Goal: Task Accomplishment & Management: Complete application form

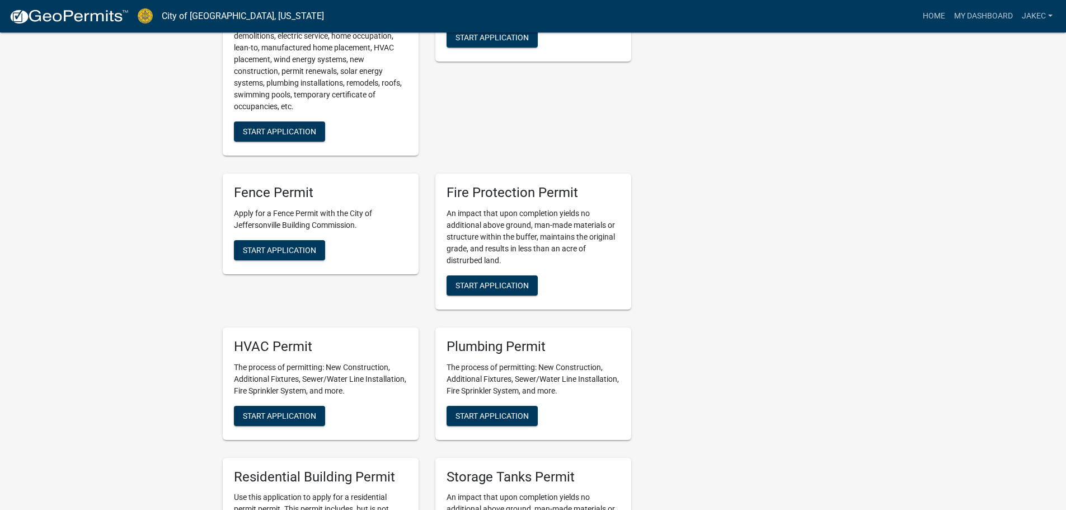
scroll to position [373, 0]
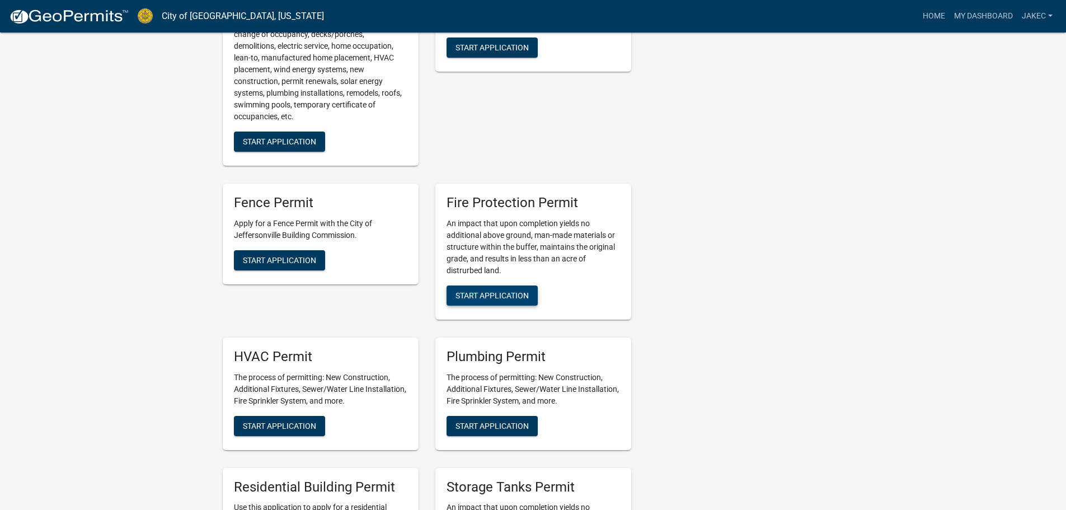
click at [500, 291] on span "Start Application" at bounding box center [492, 295] width 73 height 9
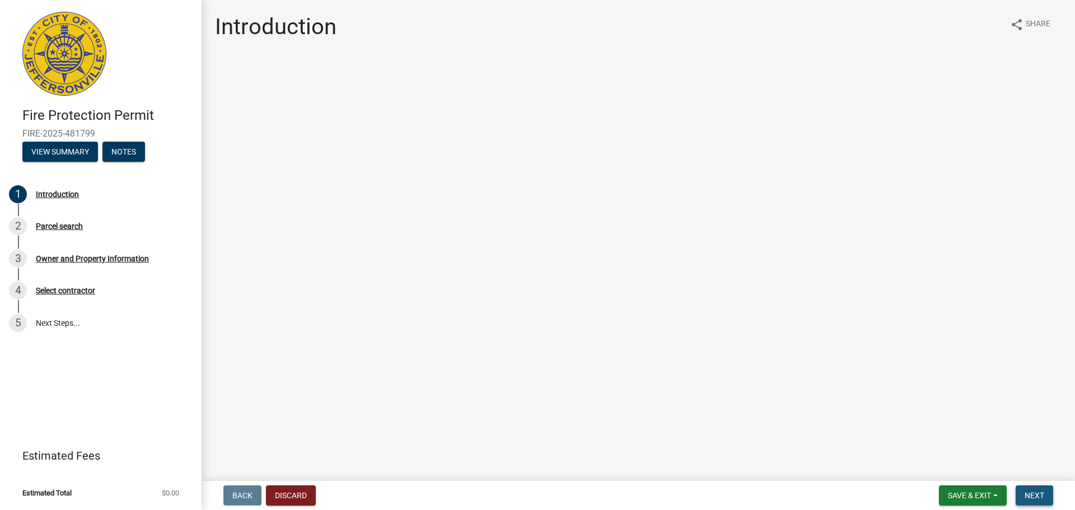
click at [1041, 498] on span "Next" at bounding box center [1034, 495] width 20 height 9
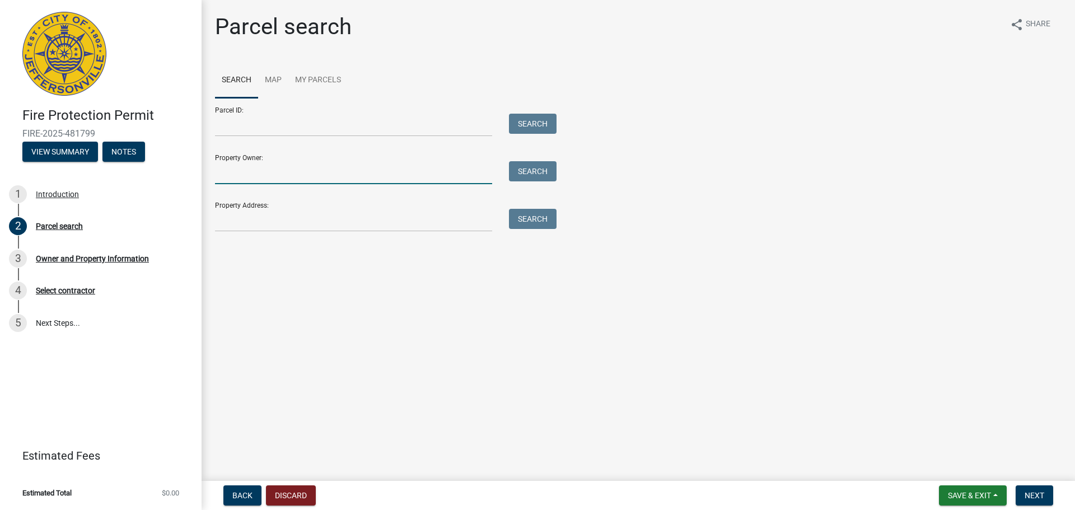
click at [281, 166] on input "Property Owner:" at bounding box center [353, 172] width 277 height 23
click at [381, 218] on input "Property Address:" at bounding box center [353, 220] width 277 height 23
click at [264, 218] on input "Property Address:" at bounding box center [353, 220] width 277 height 23
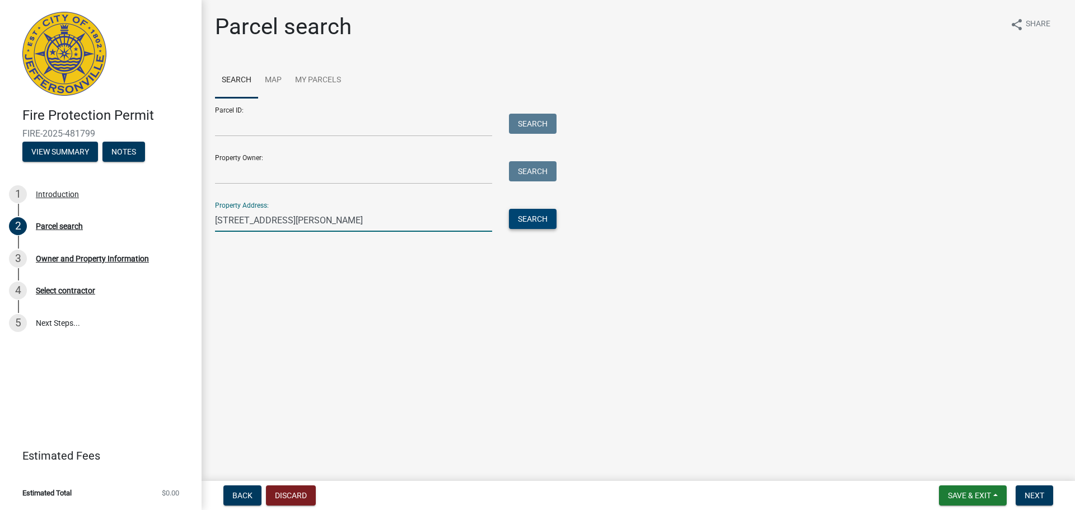
type input "2700 VISSING PARK RD"
click at [544, 214] on button "Search" at bounding box center [533, 219] width 48 height 20
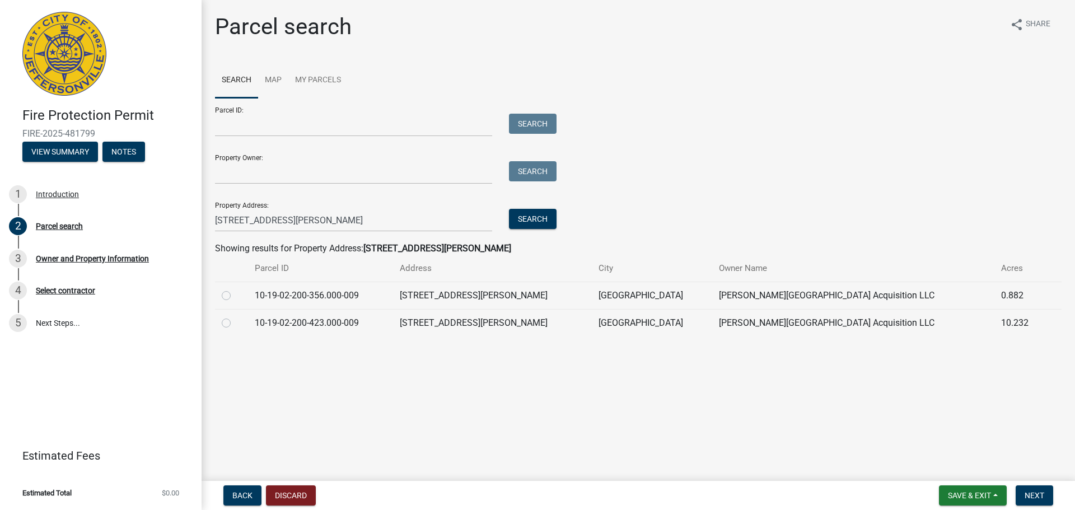
click at [235, 316] on label at bounding box center [235, 316] width 0 height 0
click at [235, 324] on input "radio" at bounding box center [238, 319] width 7 height 7
radio input "true"
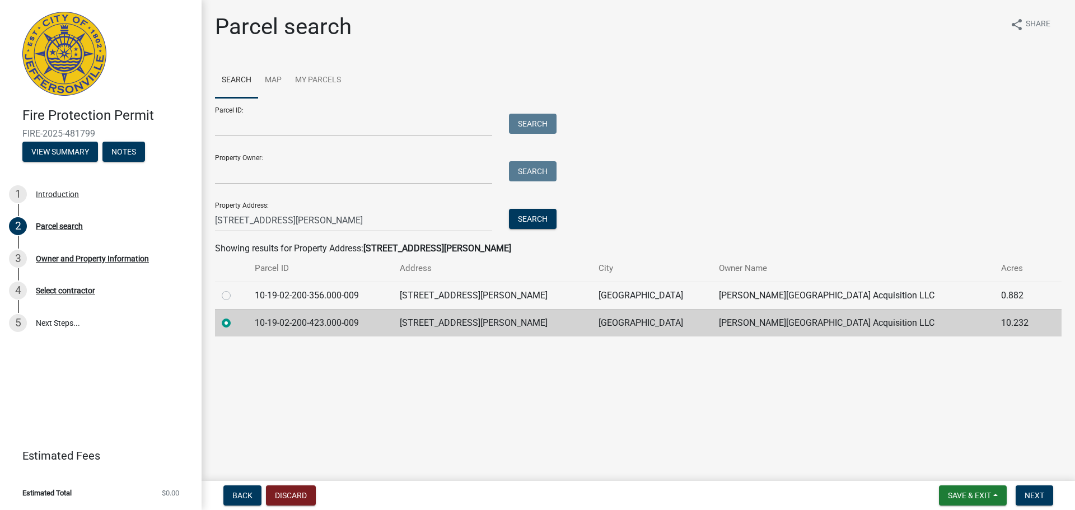
click at [686, 401] on main "Parcel search share Share Search Map My Parcels Parcel ID: Search Property Owne…" at bounding box center [638, 238] width 873 height 476
click at [370, 322] on td "10-19-02-200-423.000-009" at bounding box center [320, 322] width 145 height 27
click at [372, 321] on td "10-19-02-200-423.000-009" at bounding box center [320, 322] width 145 height 27
click at [336, 339] on div "Parcel search share Share Search Map My Parcels Parcel ID: Search Property Owne…" at bounding box center [638, 179] width 863 height 333
click at [321, 370] on main "Parcel search share Share Search Map My Parcels Parcel ID: Search Property Owne…" at bounding box center [638, 238] width 873 height 476
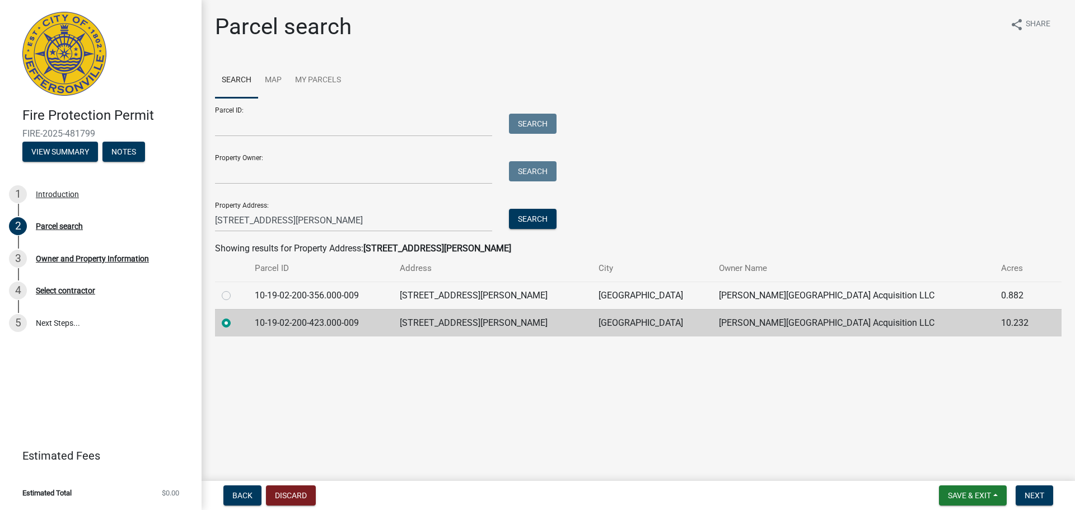
click at [235, 316] on label at bounding box center [235, 316] width 0 height 0
click at [235, 321] on input "radio" at bounding box center [238, 319] width 7 height 7
click at [235, 289] on label at bounding box center [235, 289] width 0 height 0
click at [235, 296] on input "radio" at bounding box center [238, 292] width 7 height 7
radio input "true"
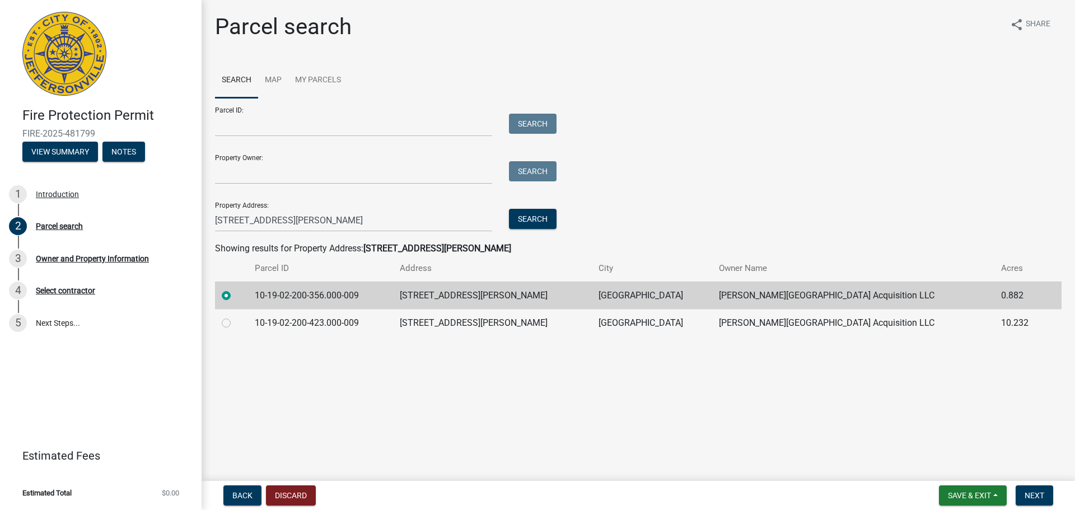
click at [235, 316] on label at bounding box center [235, 316] width 0 height 0
click at [235, 319] on input "radio" at bounding box center [238, 319] width 7 height 7
radio input "true"
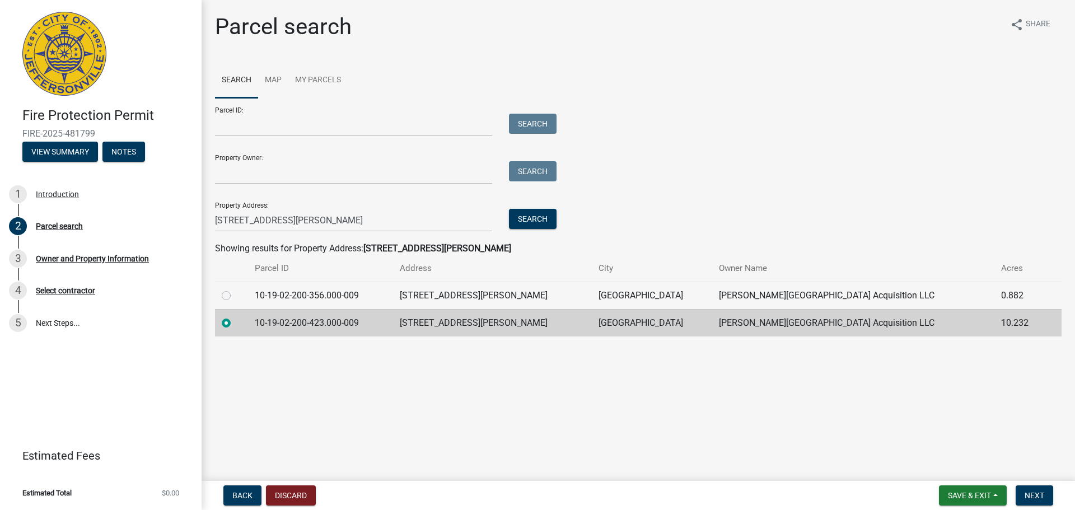
click at [364, 322] on td "10-19-02-200-423.000-009" at bounding box center [320, 322] width 145 height 27
drag, startPoint x: 365, startPoint y: 321, endPoint x: 252, endPoint y: 321, distance: 112.5
click at [252, 321] on tr "10-19-02-200-423.000-009 2700 VISSING PARK ROAD JEFFERSONVILLE Wellstone Region…" at bounding box center [638, 322] width 846 height 27
copy td "10-19-02-200-423.000-009"
click at [261, 125] on input "Parcel ID:" at bounding box center [353, 125] width 277 height 23
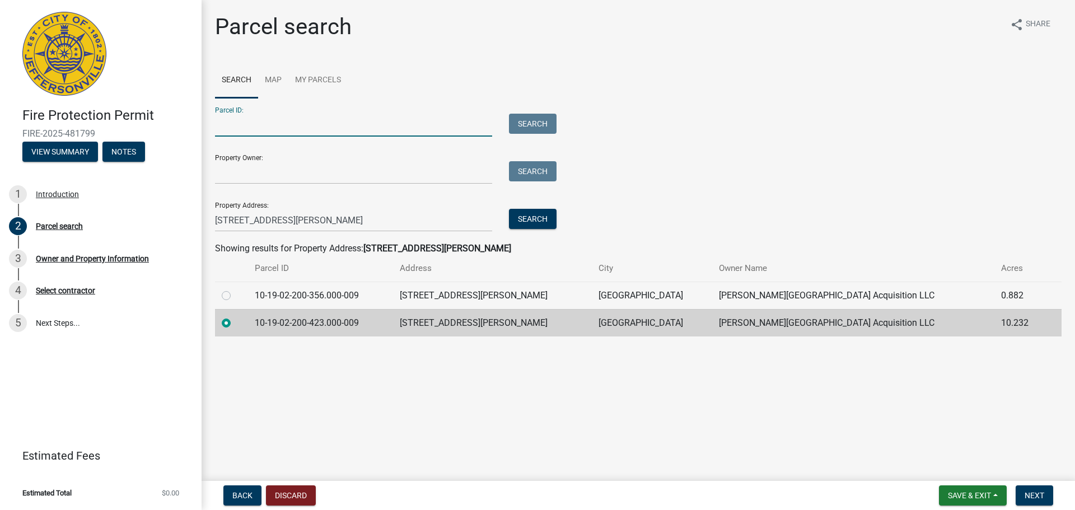
drag, startPoint x: 261, startPoint y: 125, endPoint x: 278, endPoint y: 115, distance: 19.9
click at [278, 115] on input "Parcel ID:" at bounding box center [353, 125] width 277 height 23
paste input "10-19-02-200-423.000-009"
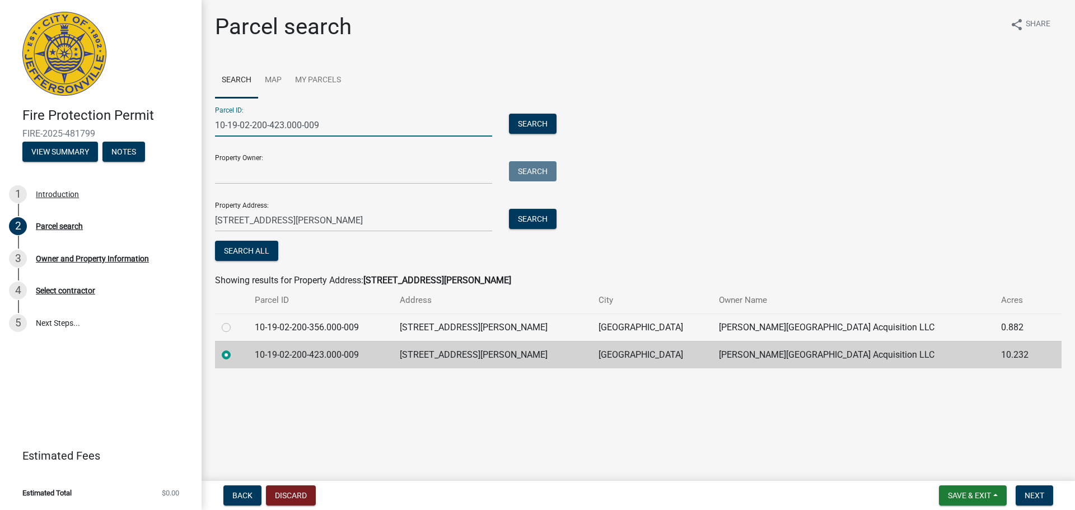
type input "10-19-02-200-423.000-009"
click at [912, 398] on main "Parcel search share Share Search Map My Parcels Parcel ID: 10-19-02-200-423.000…" at bounding box center [638, 238] width 873 height 476
click at [906, 352] on td "Wellstone Regional Hospital Acquisition LLC" at bounding box center [853, 354] width 282 height 27
click at [899, 352] on td "Wellstone Regional Hospital Acquisition LLC" at bounding box center [853, 354] width 282 height 27
drag, startPoint x: 898, startPoint y: 353, endPoint x: 713, endPoint y: 361, distance: 185.5
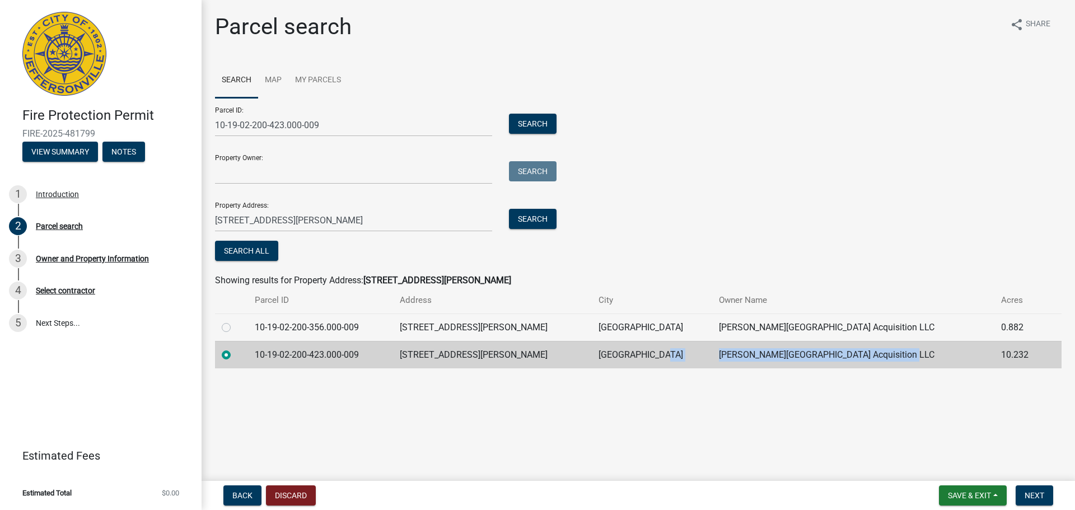
click at [713, 361] on tr "10-19-02-200-423.000-009 2700 VISSING PARK ROAD JEFFERSONVILLE Wellstone Region…" at bounding box center [638, 354] width 846 height 27
copy tr "Wellstone Regional Hospital Acquisition LLC"
click at [261, 174] on input "Property Owner:" at bounding box center [353, 172] width 277 height 23
paste input "Wellstone Regional Hospital Acquisition LLC"
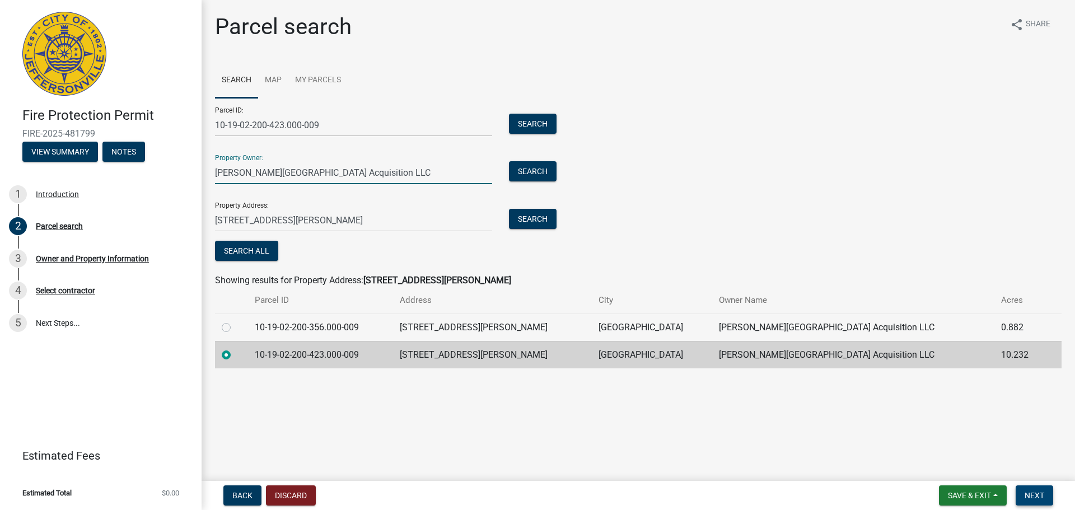
type input "Wellstone Regional Hospital Acquisition LLC"
click at [1036, 494] on span "Next" at bounding box center [1034, 495] width 20 height 9
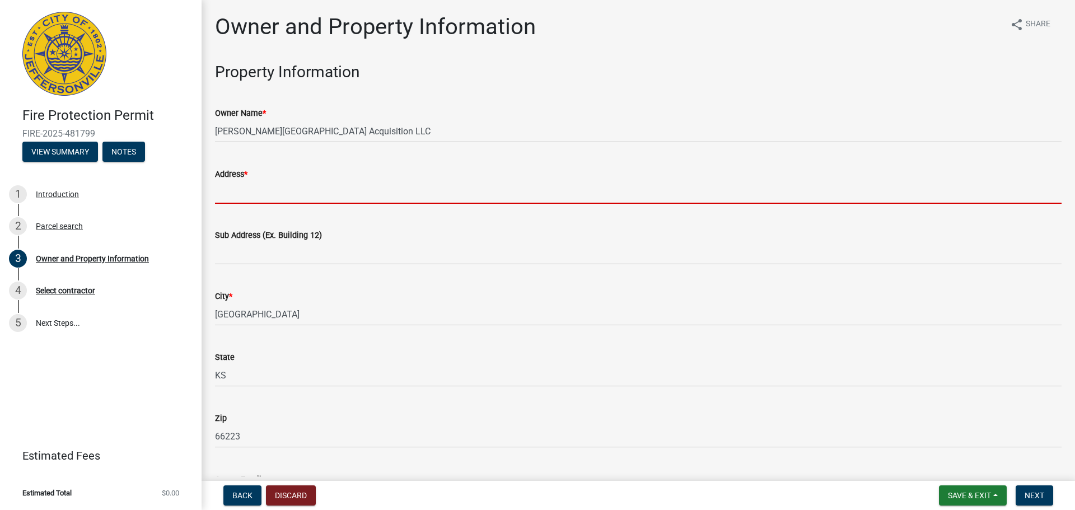
click at [226, 193] on input "Address *" at bounding box center [638, 192] width 846 height 23
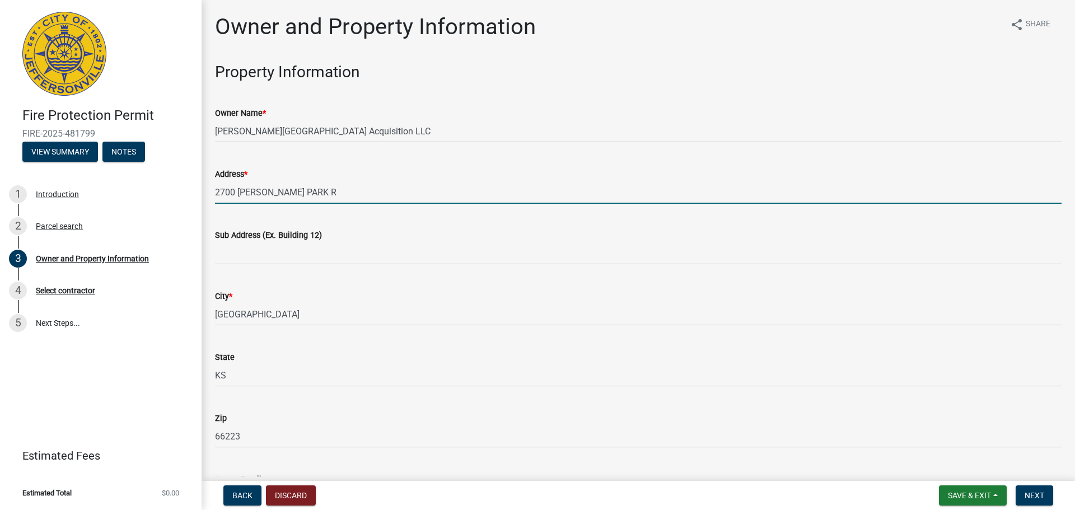
type input "2700 VISSING PARK RD"
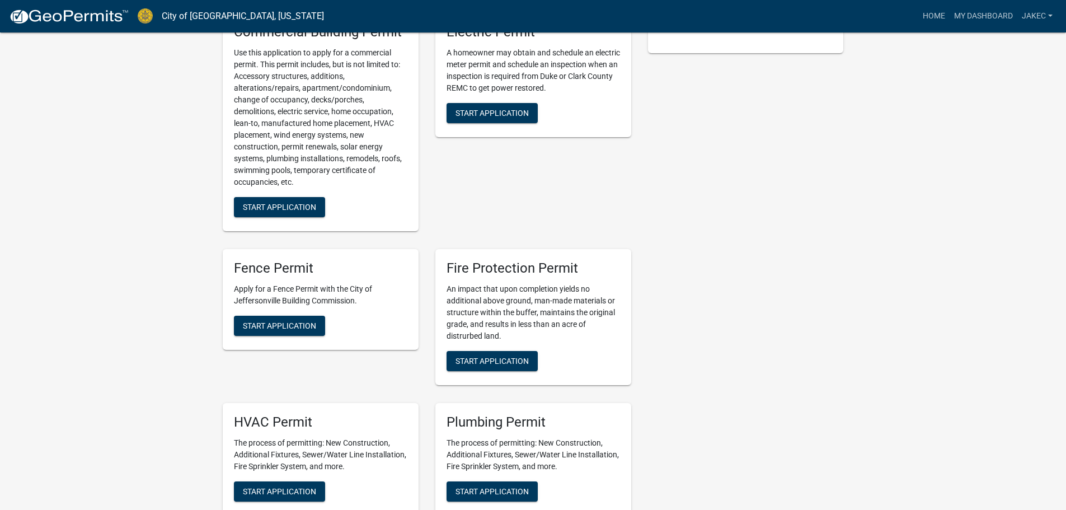
scroll to position [373, 0]
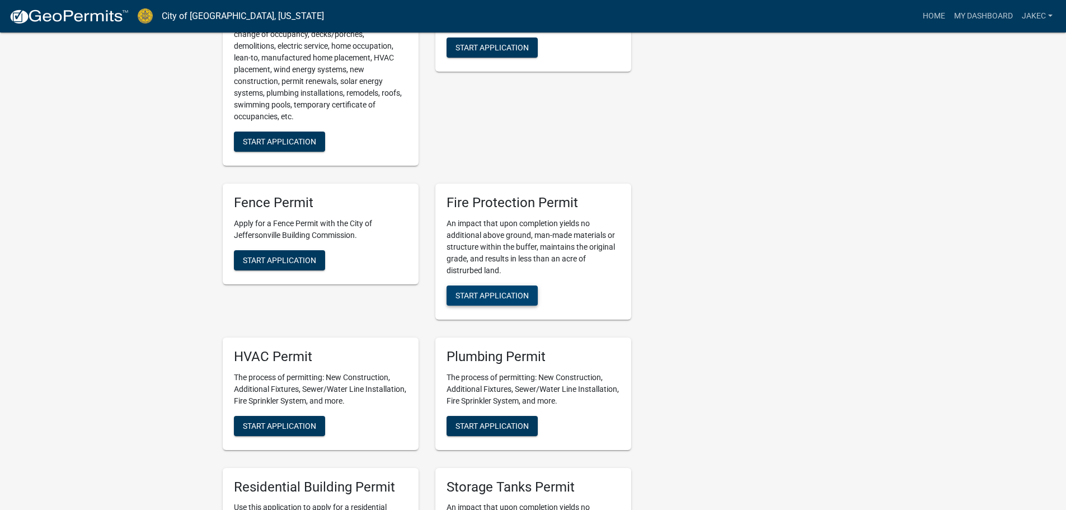
click at [512, 291] on span "Start Application" at bounding box center [492, 295] width 73 height 9
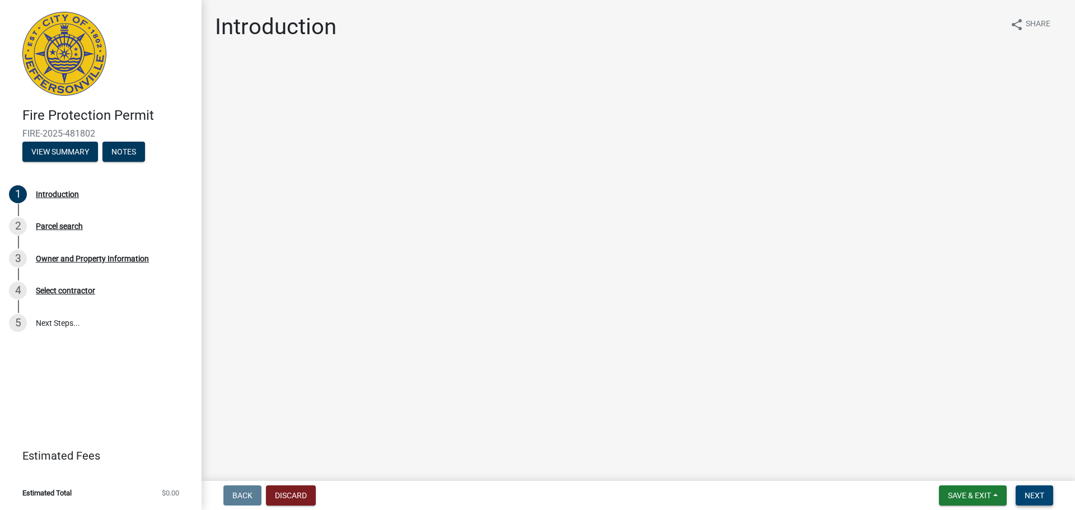
click at [1043, 497] on span "Next" at bounding box center [1034, 495] width 20 height 9
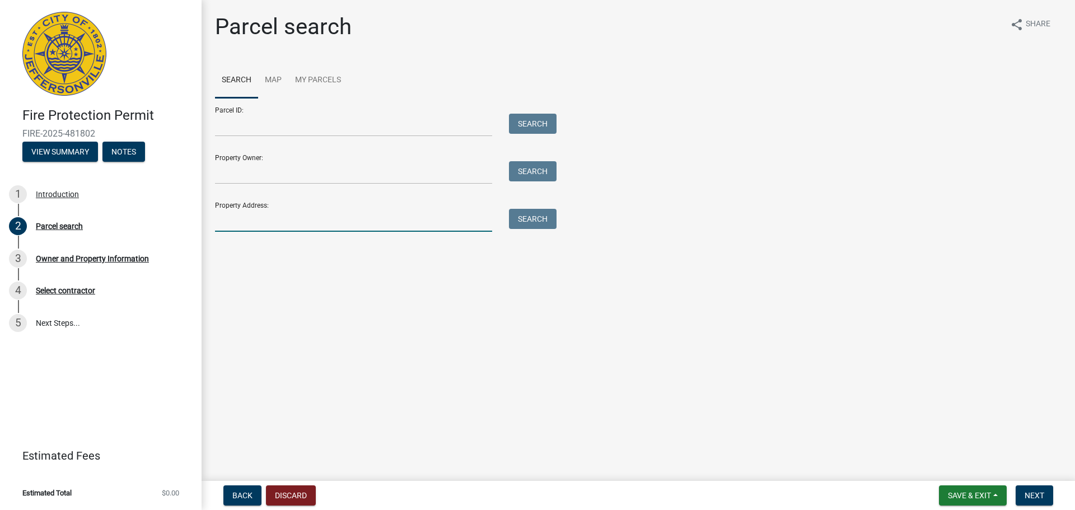
click at [254, 217] on input "Property Address:" at bounding box center [353, 220] width 277 height 23
type input "2700 VISSING PARK RD"
click at [541, 219] on button "Search" at bounding box center [533, 219] width 48 height 20
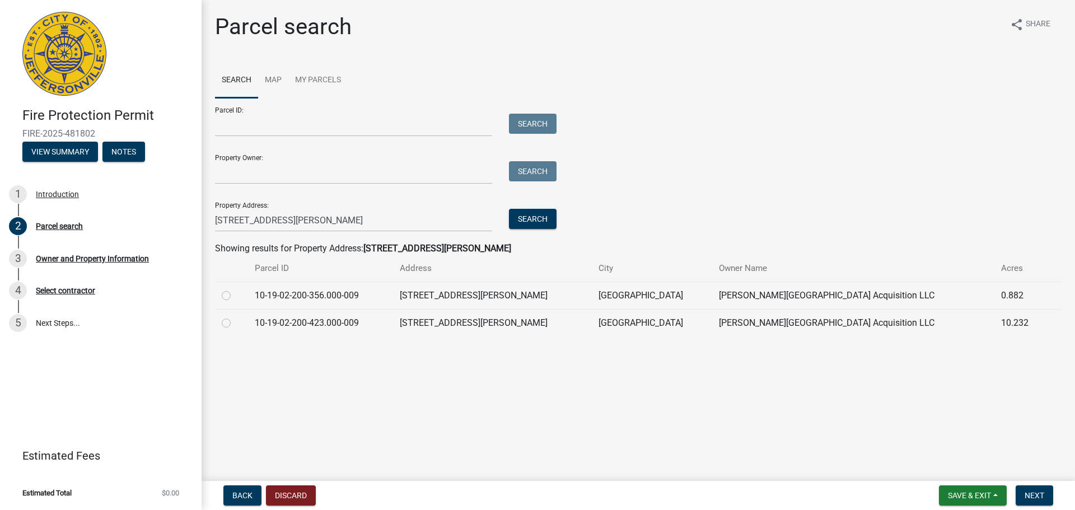
click at [235, 289] on label at bounding box center [235, 289] width 0 height 0
click at [235, 294] on input "radio" at bounding box center [238, 292] width 7 height 7
radio input "true"
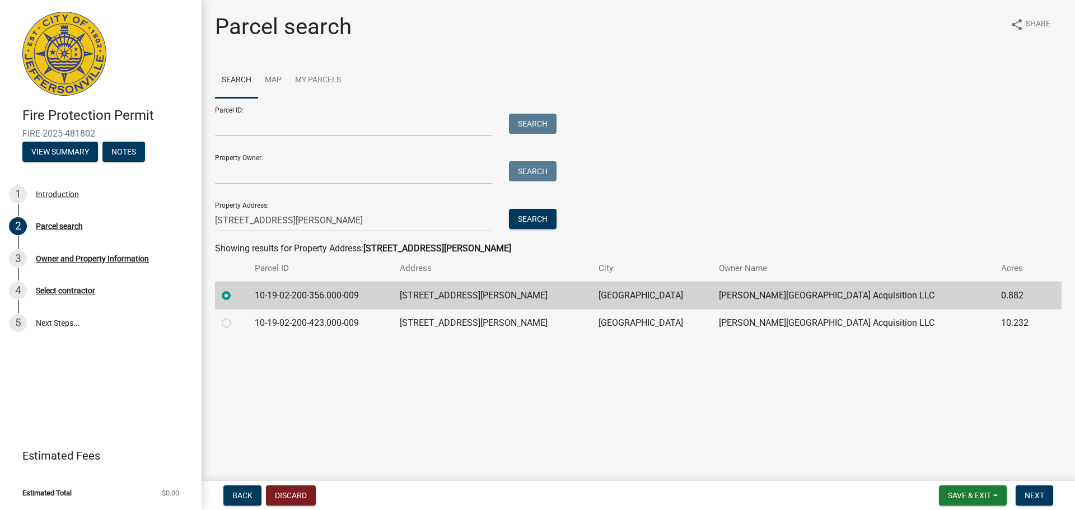
click at [368, 295] on td "10-19-02-200-356.000-009" at bounding box center [320, 295] width 145 height 27
click at [368, 296] on td "10-19-02-200-356.000-009" at bounding box center [320, 295] width 145 height 27
drag, startPoint x: 368, startPoint y: 295, endPoint x: 275, endPoint y: 296, distance: 92.9
click at [249, 296] on tr "10-19-02-200-356.000-009 2700 VISSING PARK ROAD JEFFERSONVILLE Wellstone Region…" at bounding box center [638, 295] width 846 height 27
copy td "10-19-02-200-356.000-009"
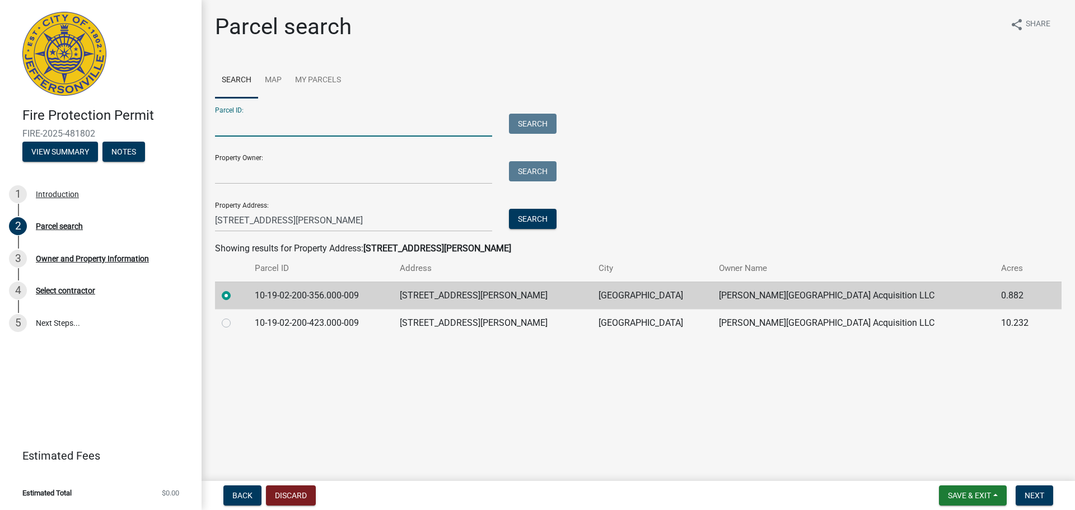
click at [260, 115] on input "Parcel ID:" at bounding box center [353, 125] width 277 height 23
drag, startPoint x: 260, startPoint y: 115, endPoint x: 249, endPoint y: 121, distance: 13.3
paste input "10-19-02-200-356.000-009"
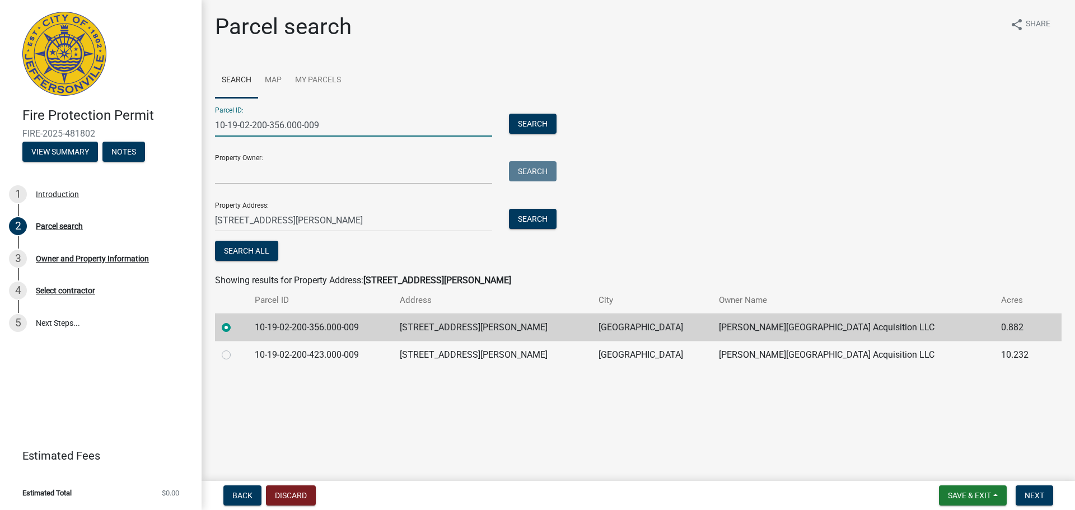
type input "10-19-02-200-356.000-009"
drag, startPoint x: 895, startPoint y: 327, endPoint x: 731, endPoint y: 333, distance: 164.1
click at [731, 333] on td "Wellstone Regional Hospital Acquisition LLC" at bounding box center [853, 326] width 282 height 27
drag, startPoint x: 897, startPoint y: 326, endPoint x: 718, endPoint y: 331, distance: 179.8
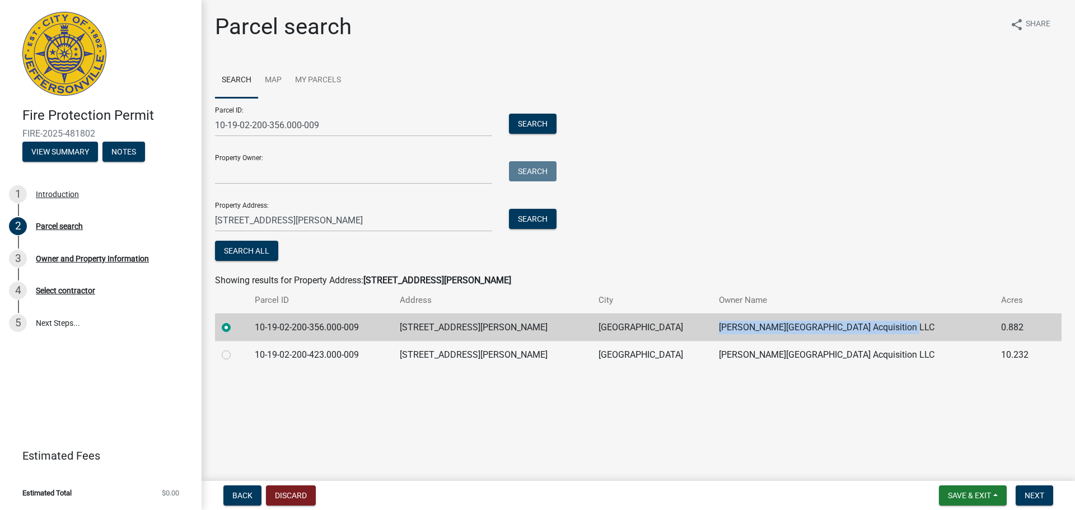
click at [718, 331] on td "Wellstone Regional Hospital Acquisition LLC" at bounding box center [853, 326] width 282 height 27
copy td "Wellstone Regional Hospital Acquisition LLC"
paste input "Wellstone Regional Hospital Acquisition LLC"
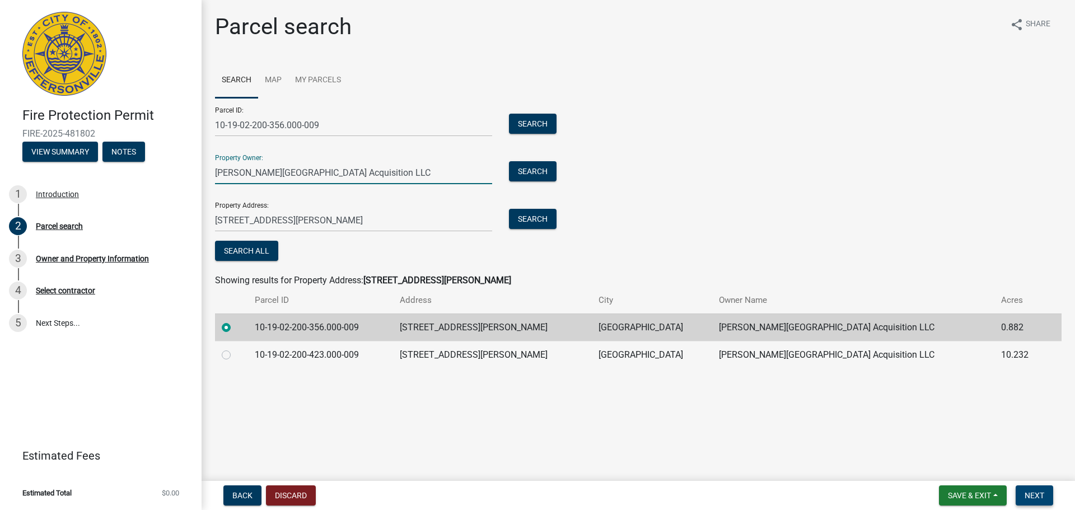
type input "Wellstone Regional Hospital Acquisition LLC"
click at [1033, 491] on span "Next" at bounding box center [1034, 495] width 20 height 9
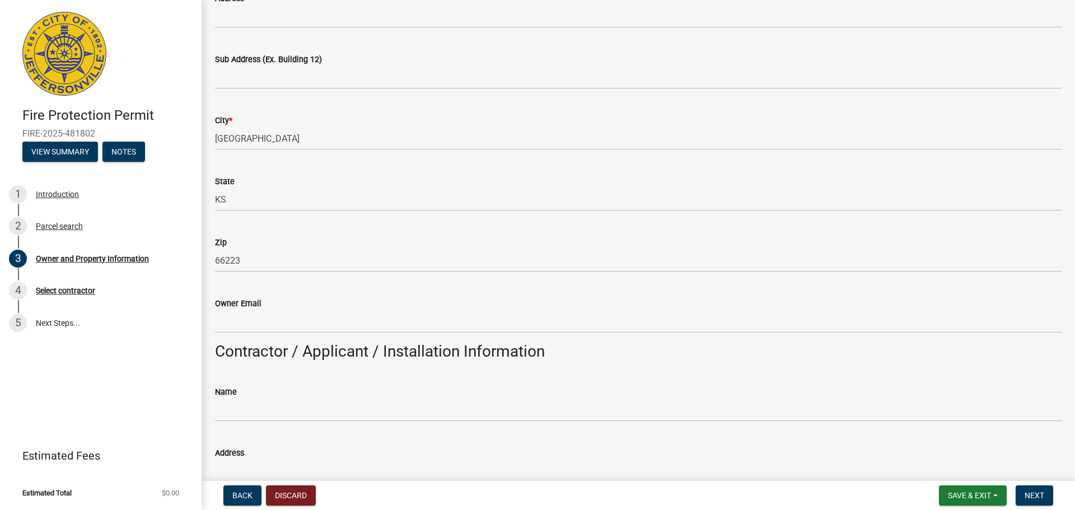
scroll to position [186, 0]
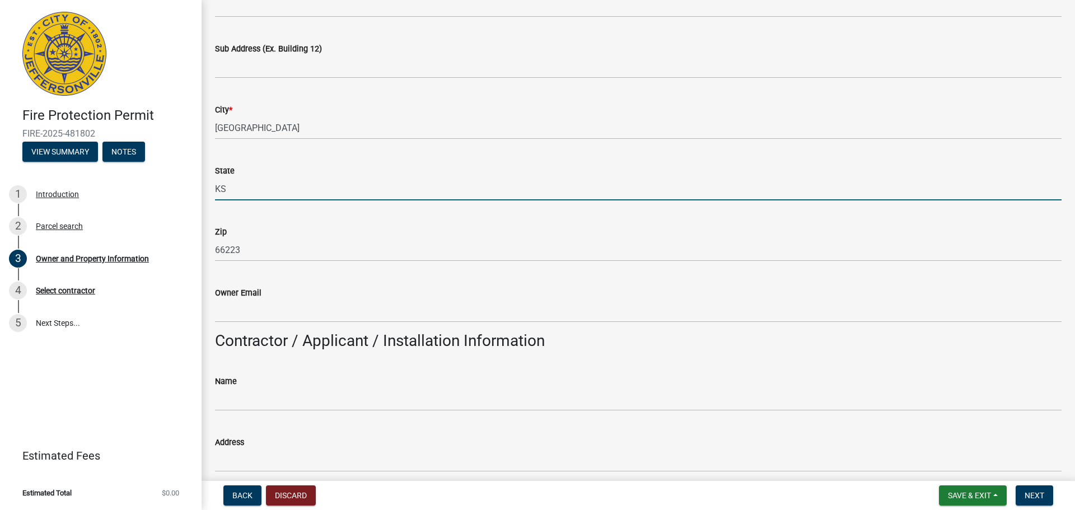
drag, startPoint x: 230, startPoint y: 191, endPoint x: 214, endPoint y: 191, distance: 15.1
click at [214, 191] on div "State KS" at bounding box center [638, 174] width 863 height 52
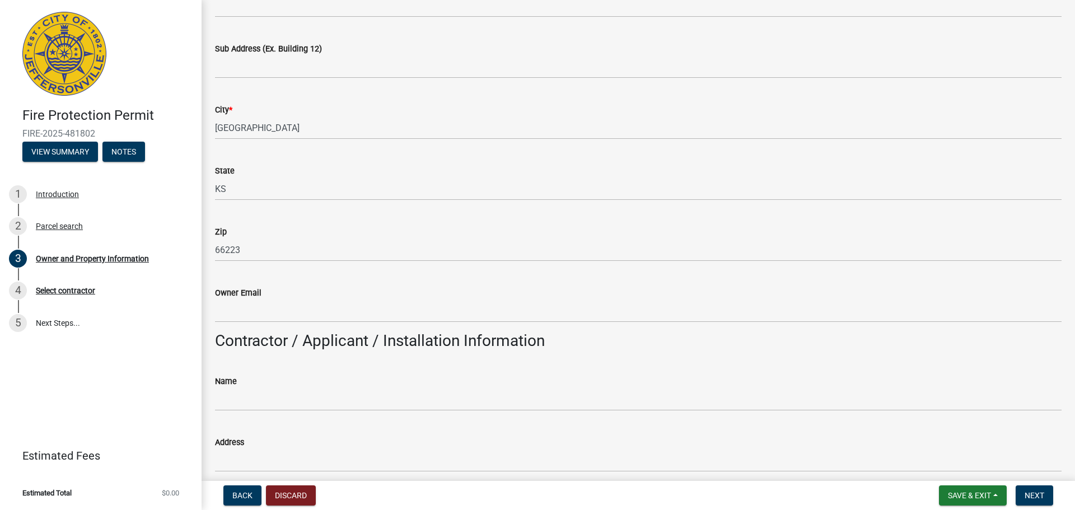
click at [266, 222] on div "Zip 66223" at bounding box center [638, 235] width 846 height 52
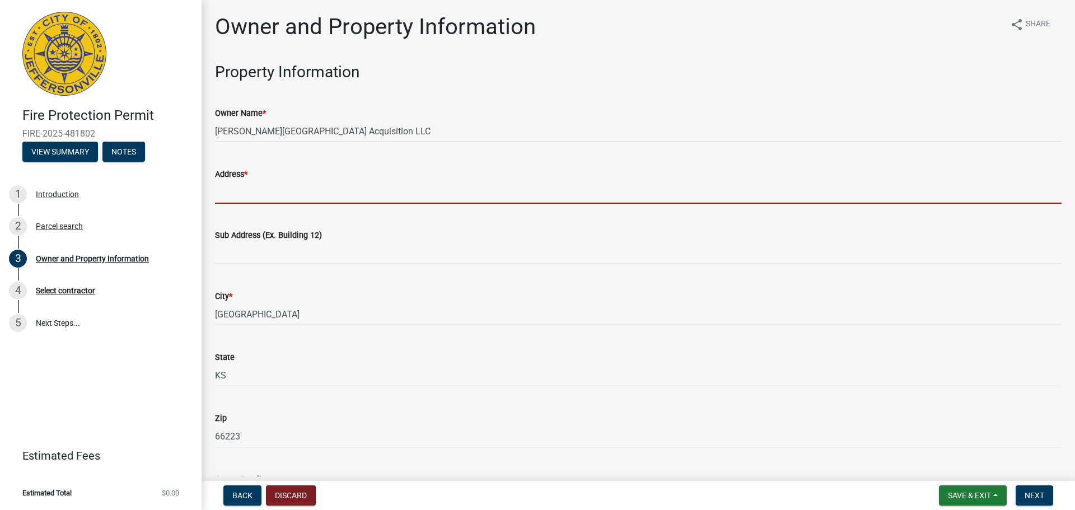
click at [238, 195] on input "Address *" at bounding box center [638, 192] width 846 height 23
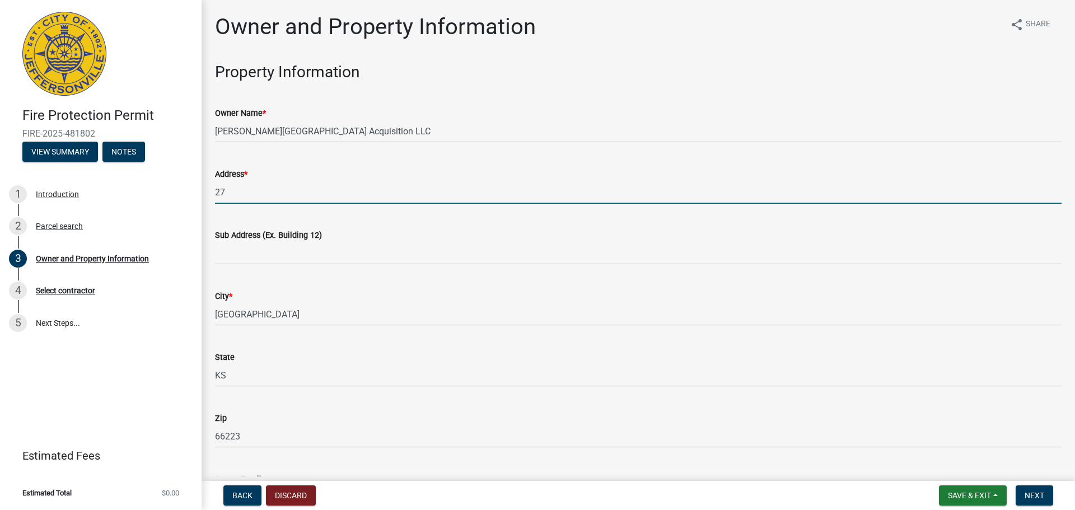
type input "2700 VISSING PARK RD"
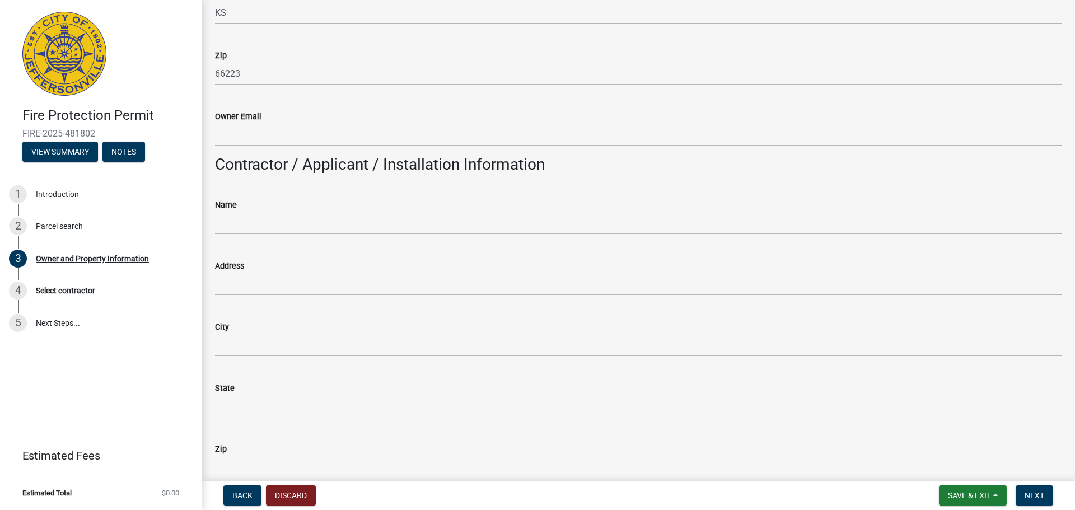
scroll to position [373, 0]
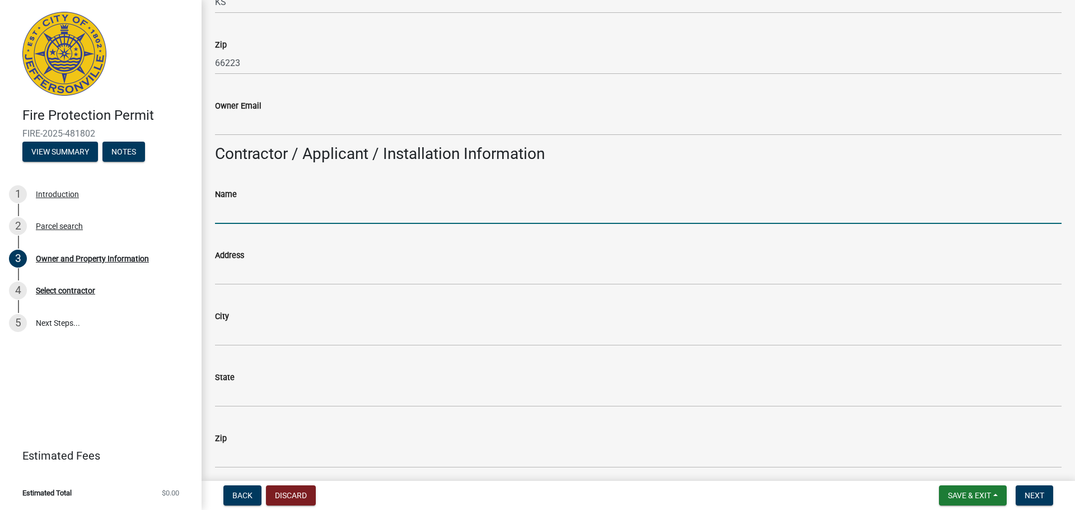
click at [265, 211] on input "Name" at bounding box center [638, 212] width 846 height 23
type input "BROWN SPRINKLER CORP"
type input "jakecox@brownsprinkler.com"
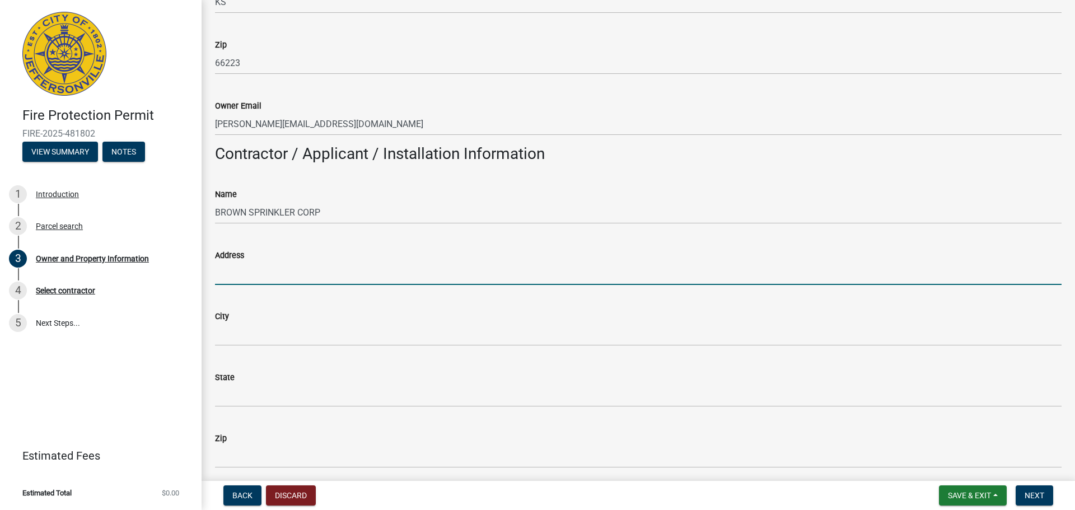
click at [250, 273] on input "Address" at bounding box center [638, 273] width 846 height 23
type input "4705 PINEWOOD RD"
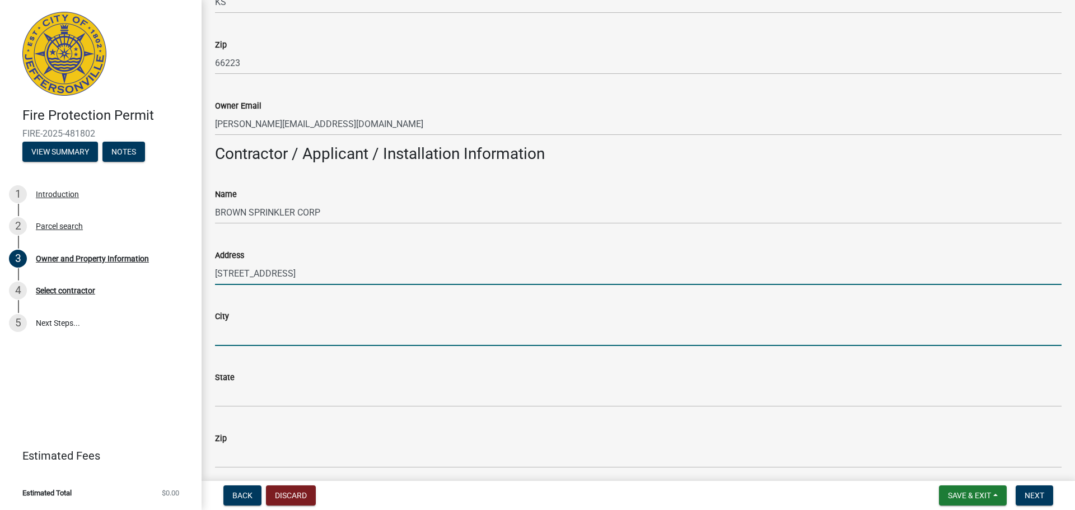
type input "LOUISVILLE"
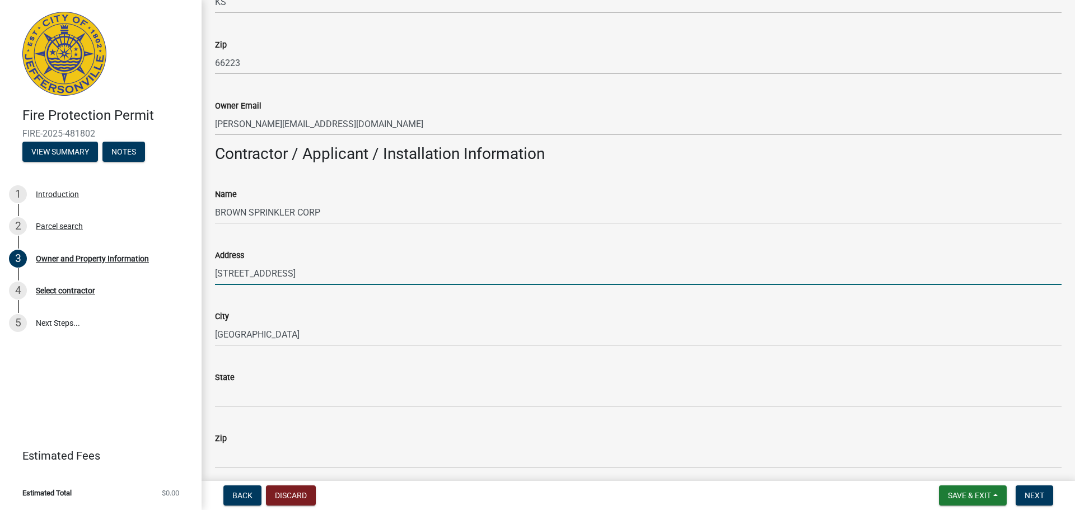
type input "KY"
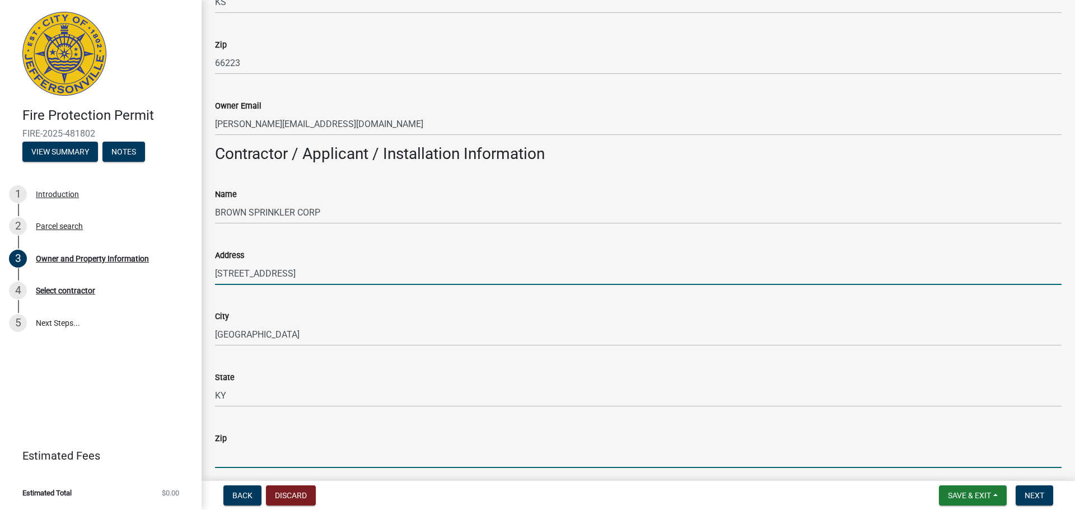
type input "40218"
type input "jakecox@brownsprinkler.com"
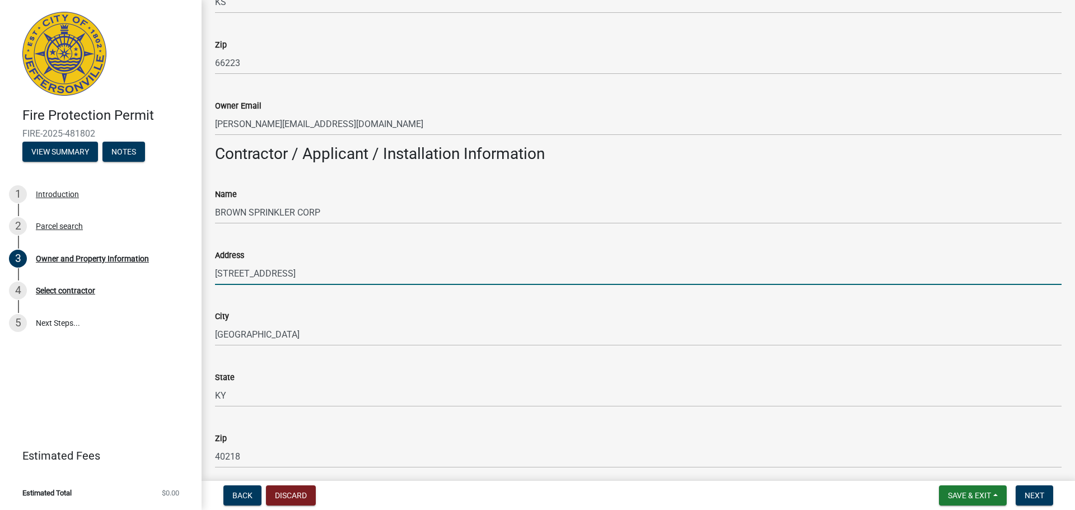
type input "5029686274"
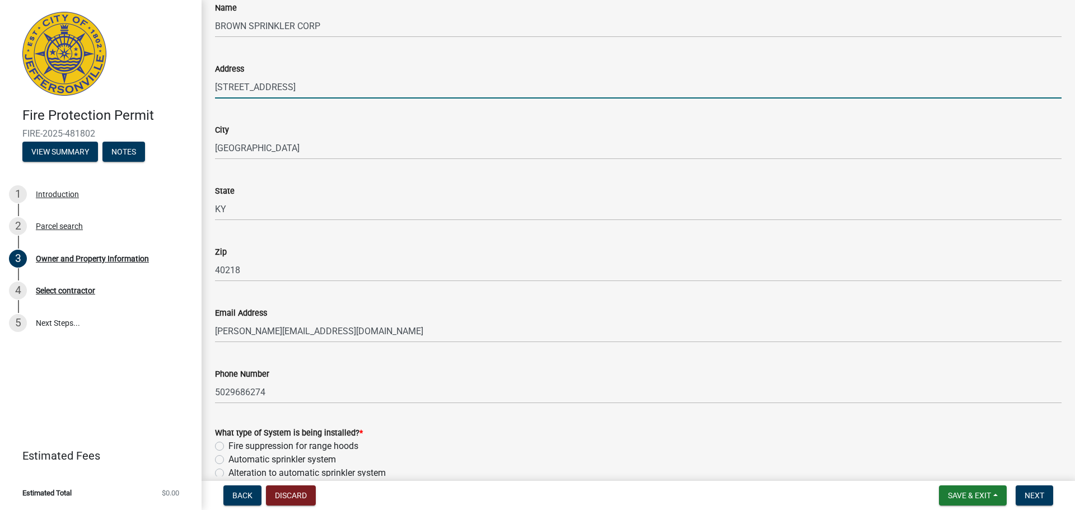
scroll to position [746, 0]
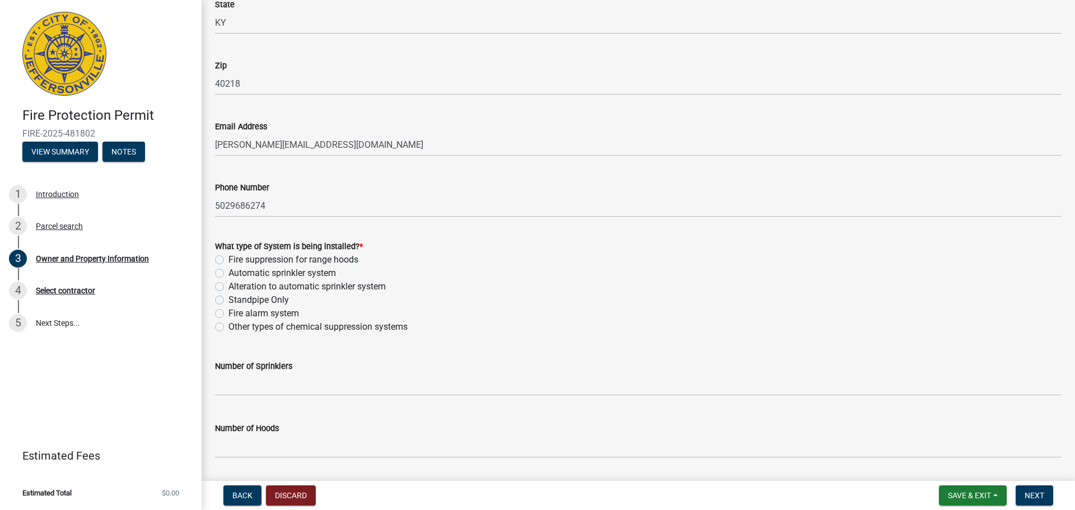
click at [228, 290] on label "Alteration to automatic sprinkler system" at bounding box center [306, 286] width 157 height 13
click at [228, 287] on input "Alteration to automatic sprinkler system" at bounding box center [231, 283] width 7 height 7
radio input "true"
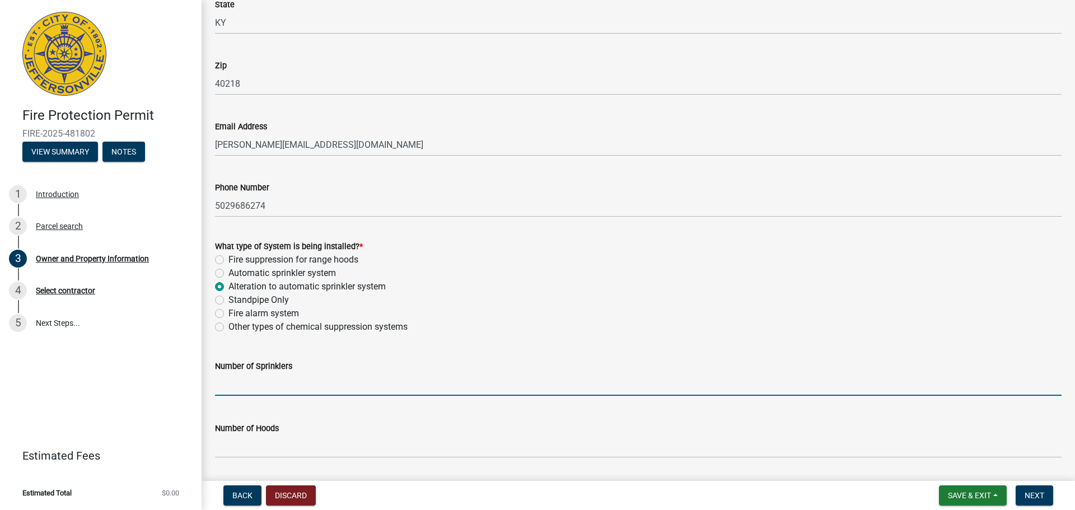
click at [263, 388] on input "text" at bounding box center [638, 384] width 846 height 23
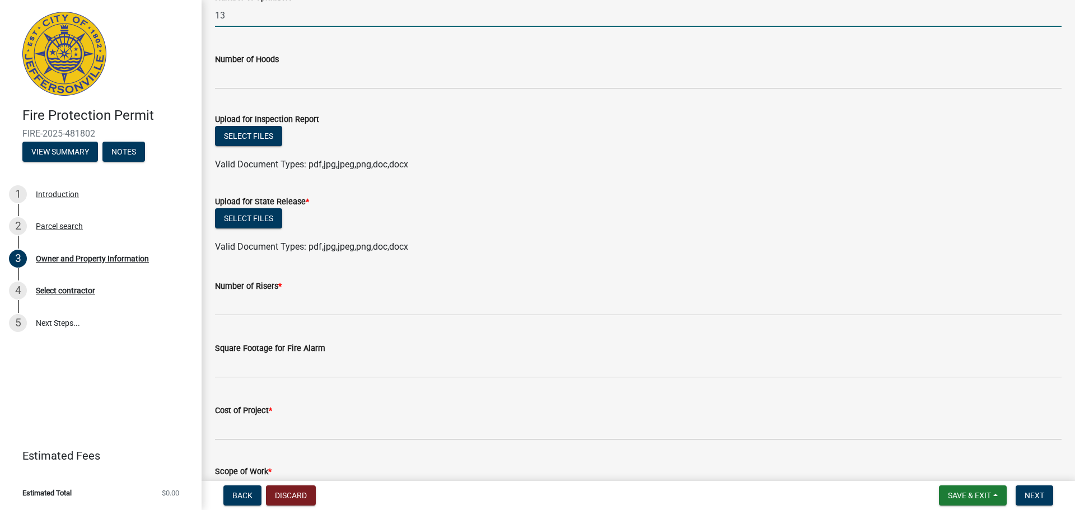
scroll to position [1120, 0]
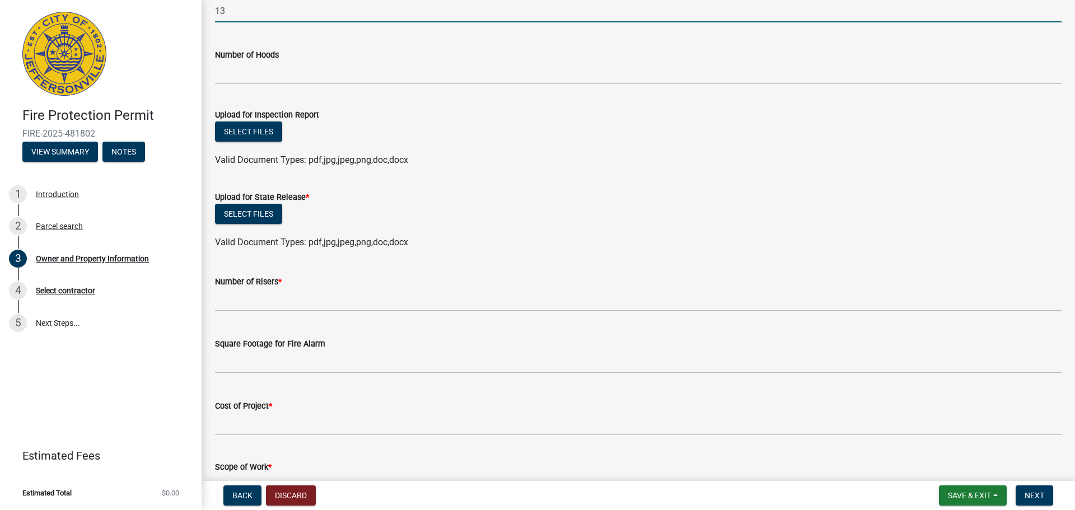
type input "13"
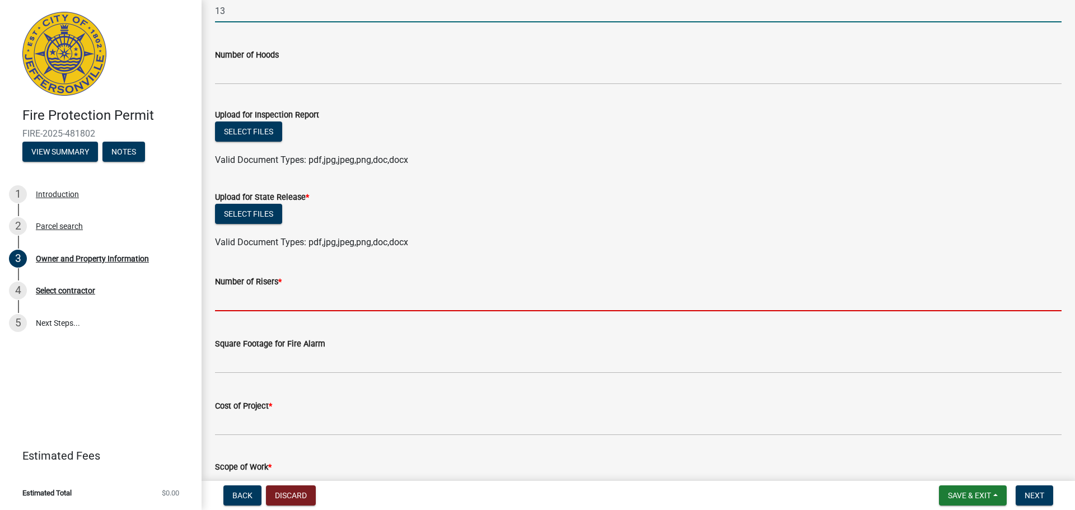
click at [279, 302] on input "text" at bounding box center [638, 299] width 846 height 23
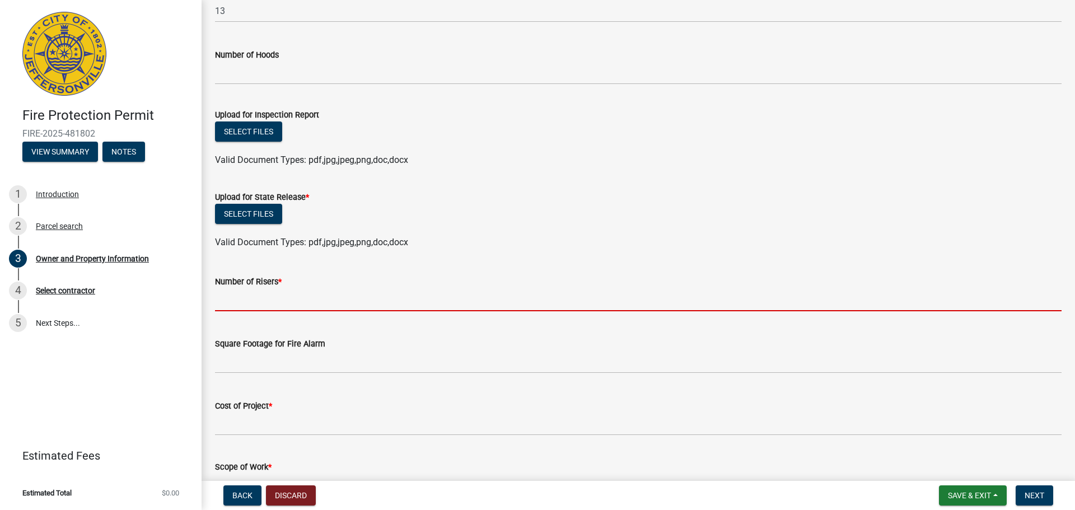
type input "1"
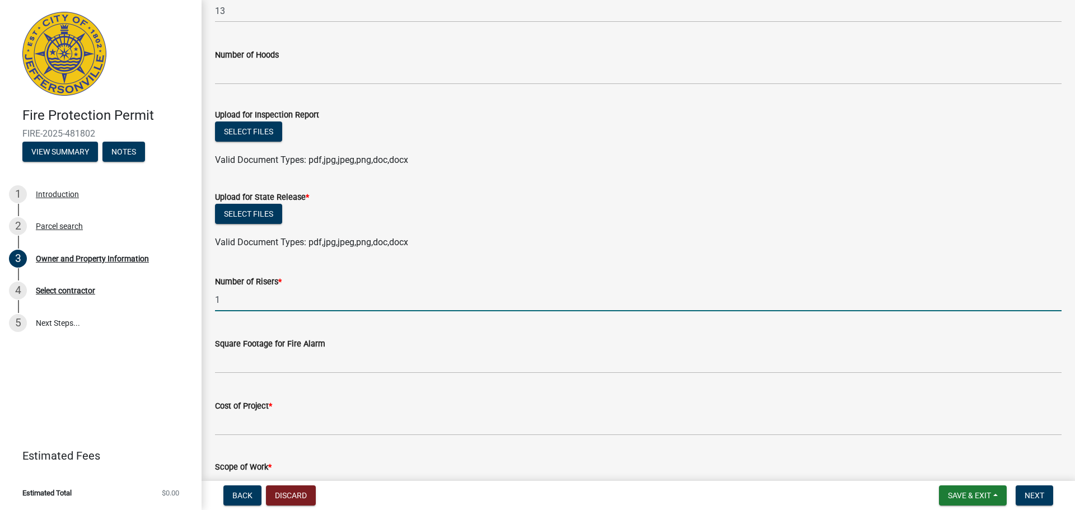
scroll to position [1222, 0]
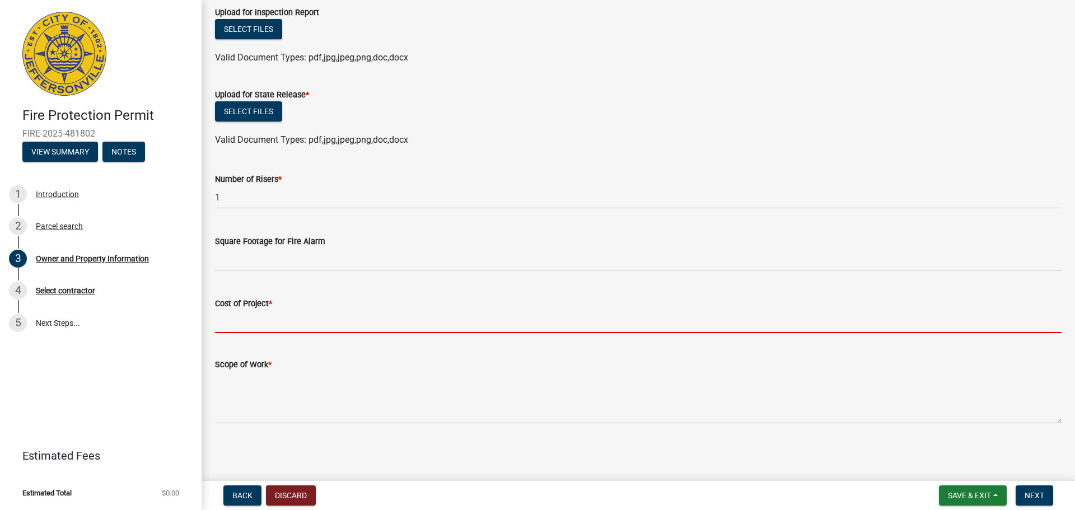
click at [283, 324] on input "Cost of Project *" at bounding box center [638, 321] width 846 height 23
type input "1000"
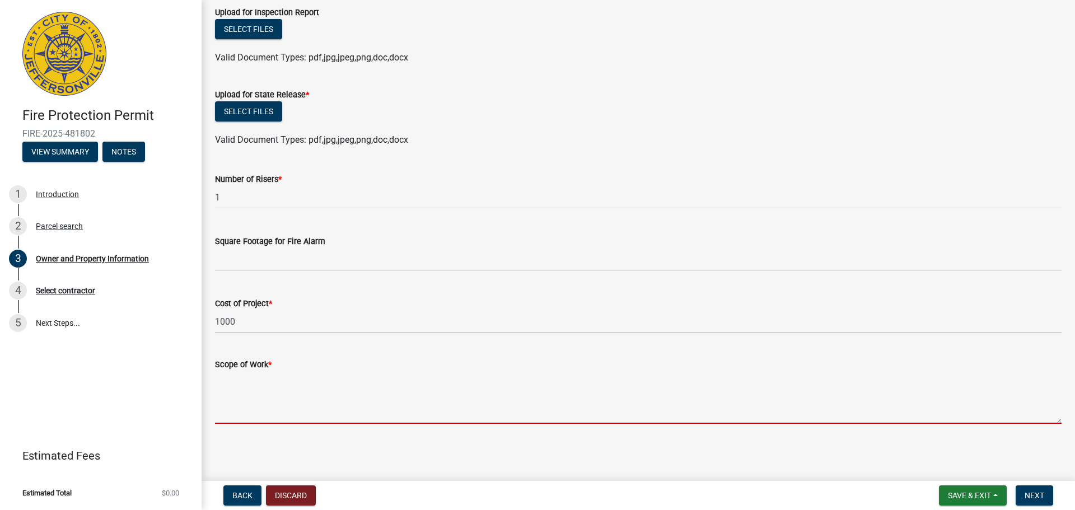
click at [249, 411] on textarea "Scope of Work *" at bounding box center [638, 397] width 846 height 53
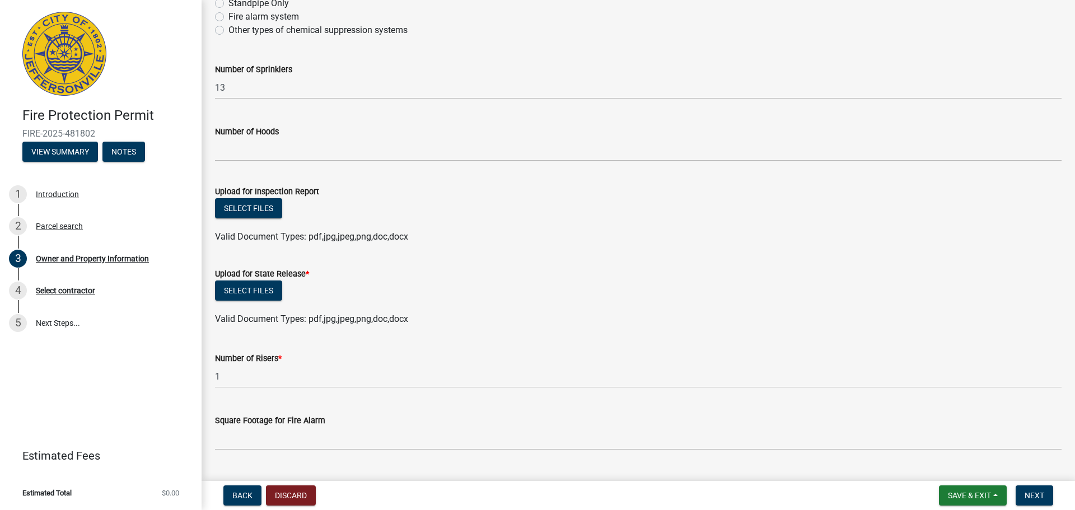
scroll to position [1036, 0]
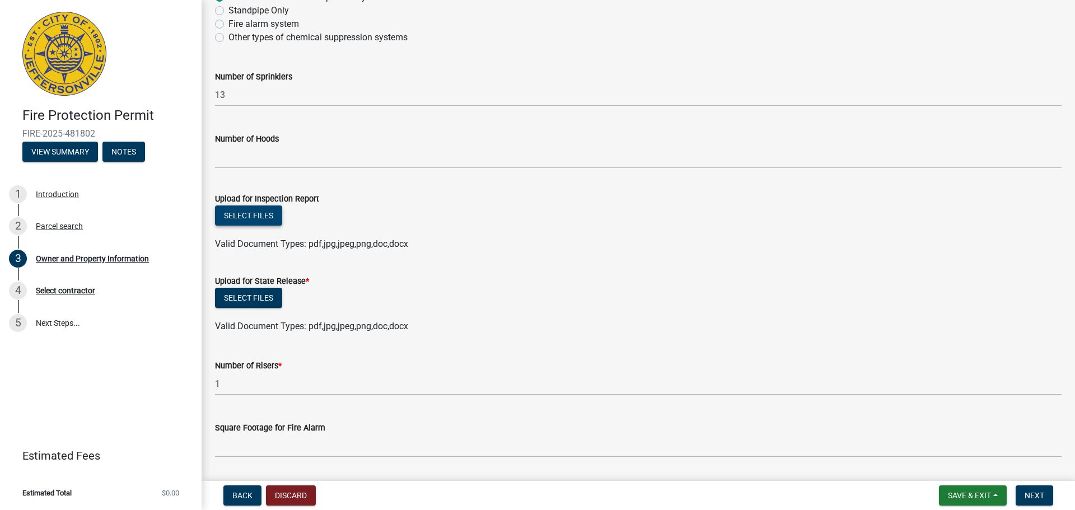
type textarea "REPLACE AND RELOCATE EXISTING SPRINKLERS TO MATCH NEW WALL AND CEILING LAYOUT. …"
click at [256, 217] on button "Select files" at bounding box center [248, 215] width 67 height 20
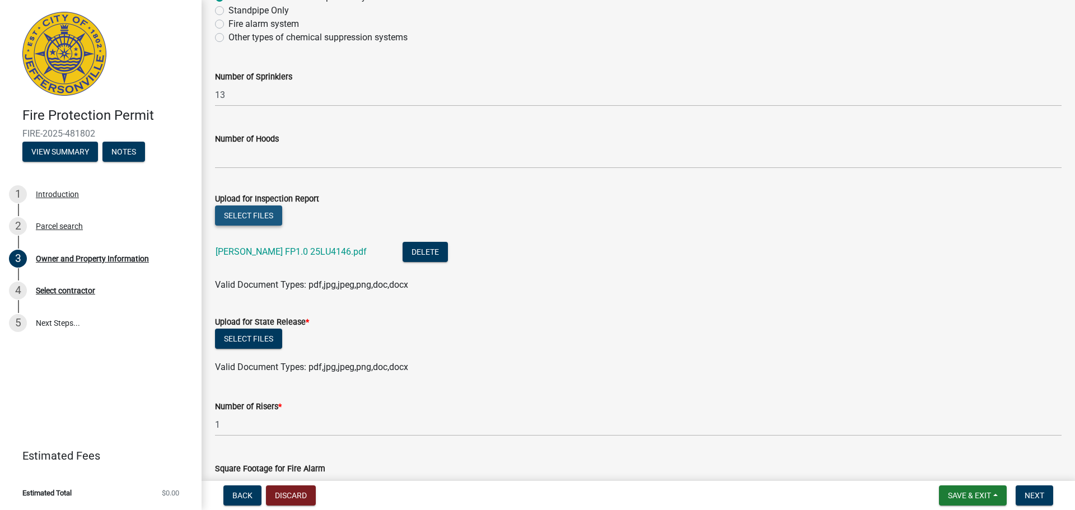
click at [239, 214] on button "Select files" at bounding box center [248, 215] width 67 height 20
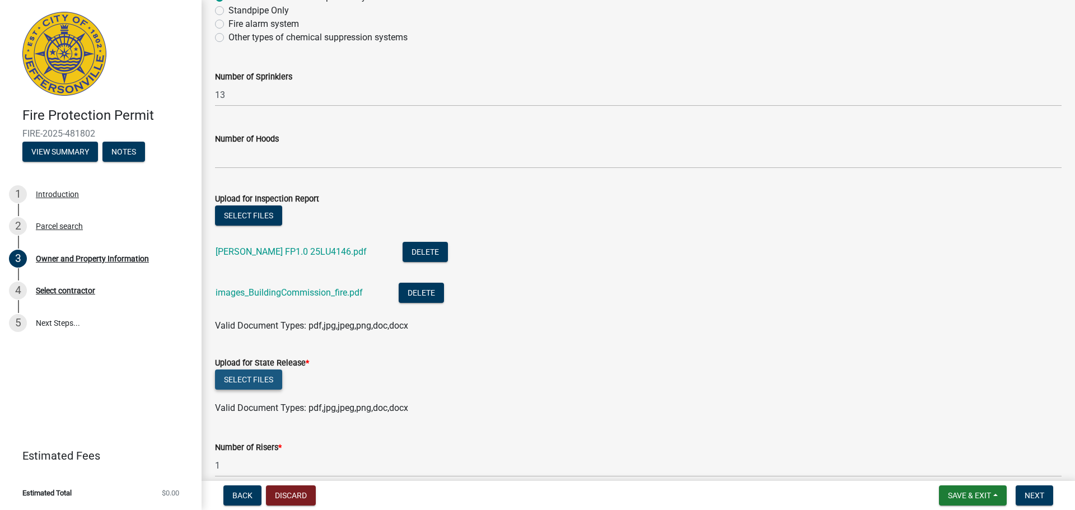
click at [262, 382] on button "Select files" at bounding box center [248, 379] width 67 height 20
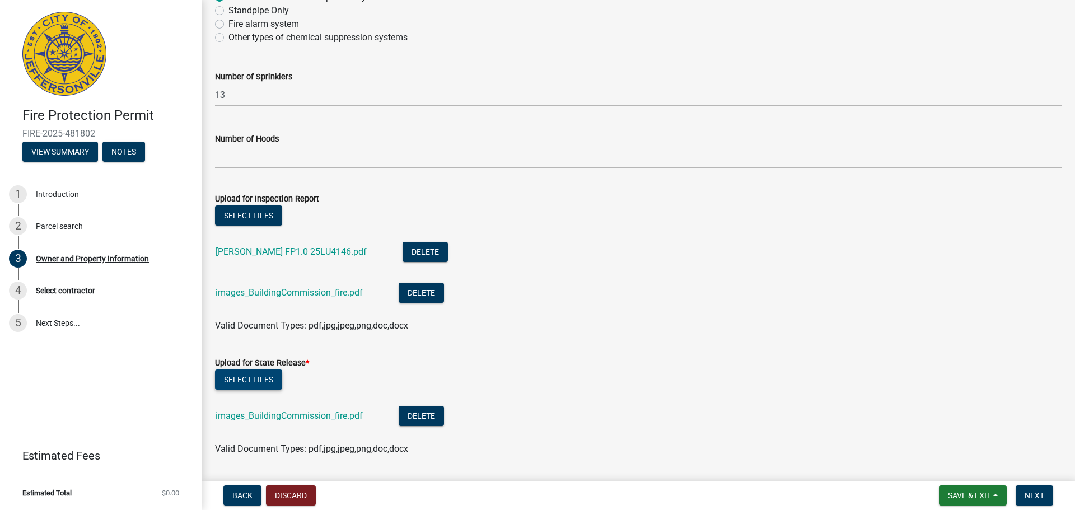
click at [260, 376] on button "Select files" at bounding box center [248, 379] width 67 height 20
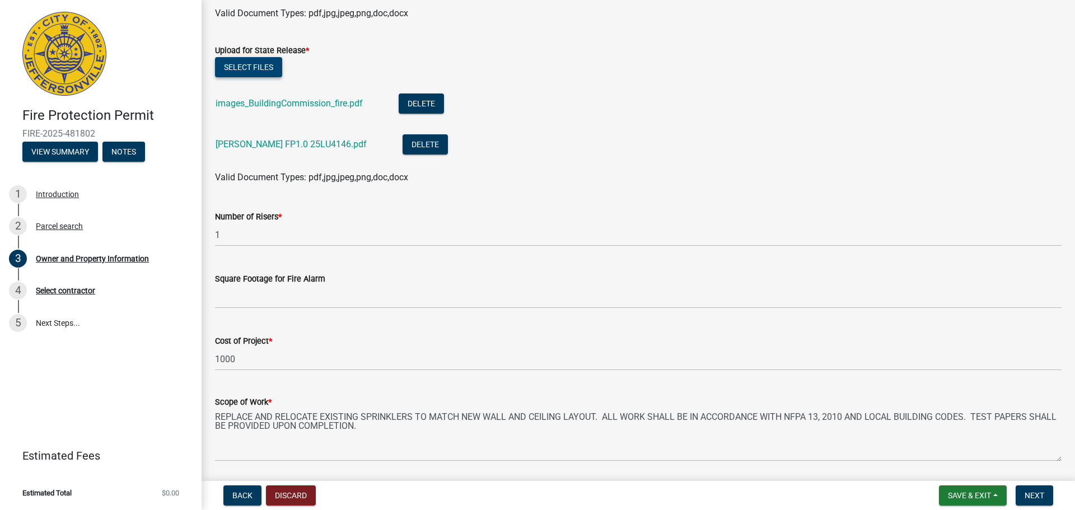
scroll to position [1385, 0]
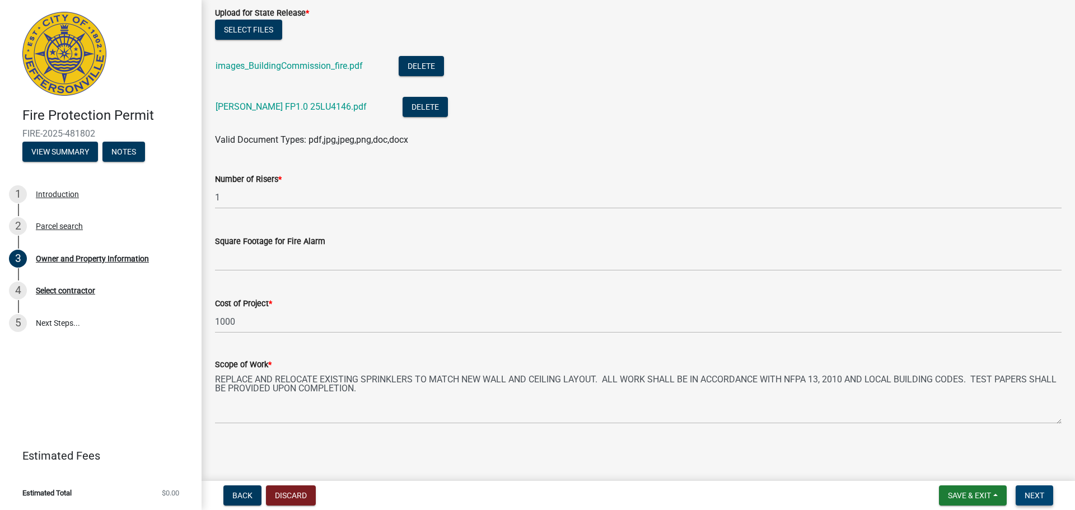
click at [1037, 498] on span "Next" at bounding box center [1034, 495] width 20 height 9
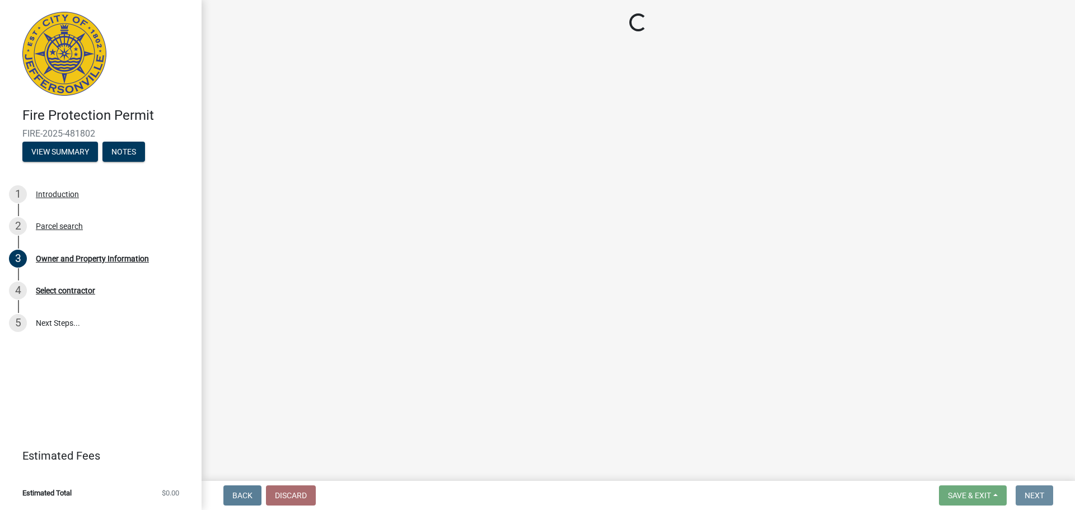
scroll to position [0, 0]
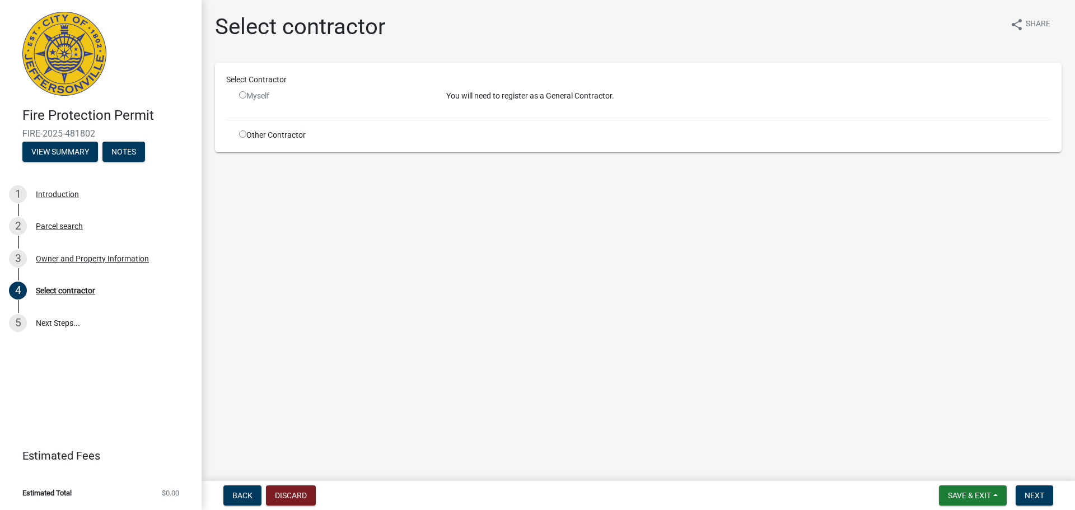
click at [508, 94] on p "You will need to register as a General Contractor." at bounding box center [748, 96] width 604 height 12
click at [241, 136] on input "radio" at bounding box center [242, 133] width 7 height 7
radio input "true"
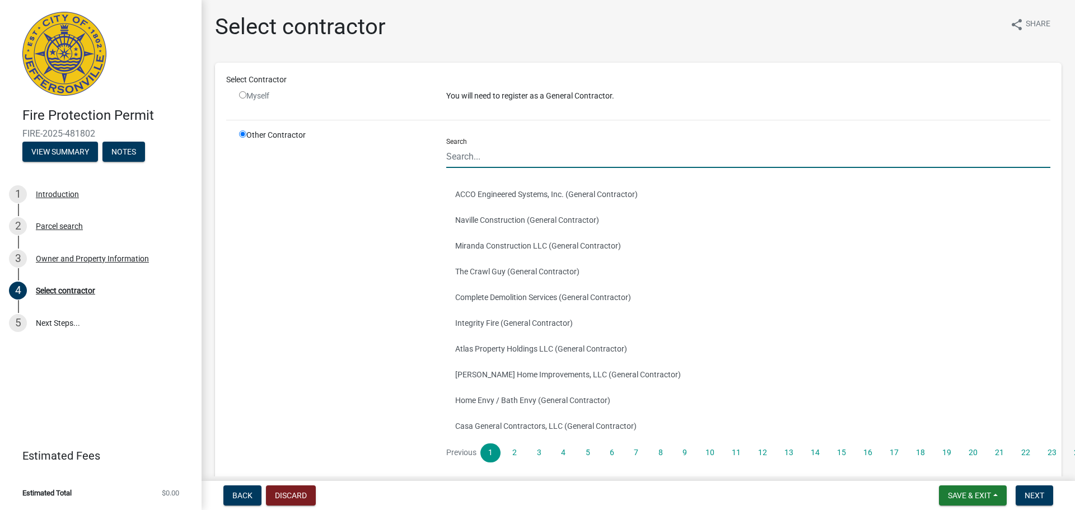
click at [481, 156] on input "Search" at bounding box center [748, 156] width 604 height 23
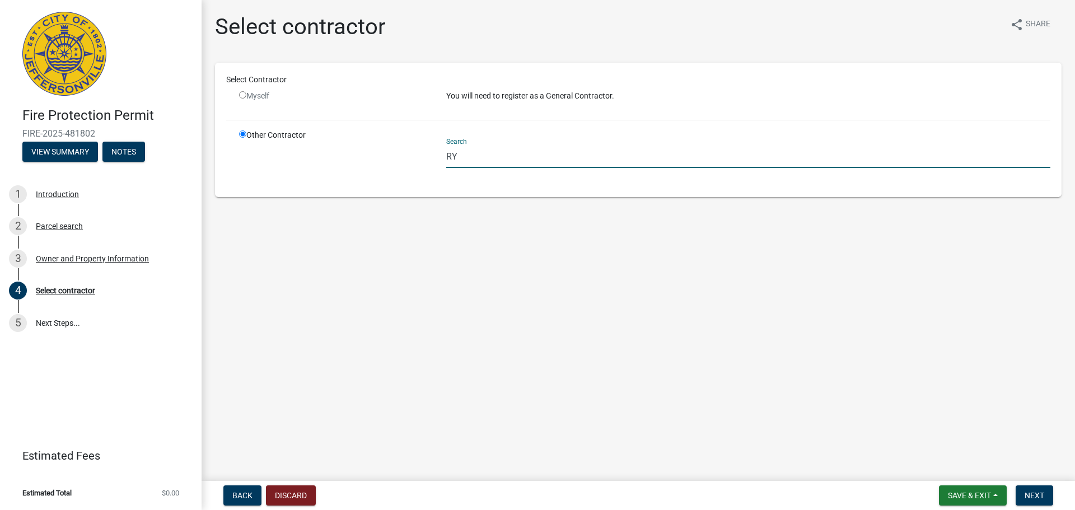
type input "R"
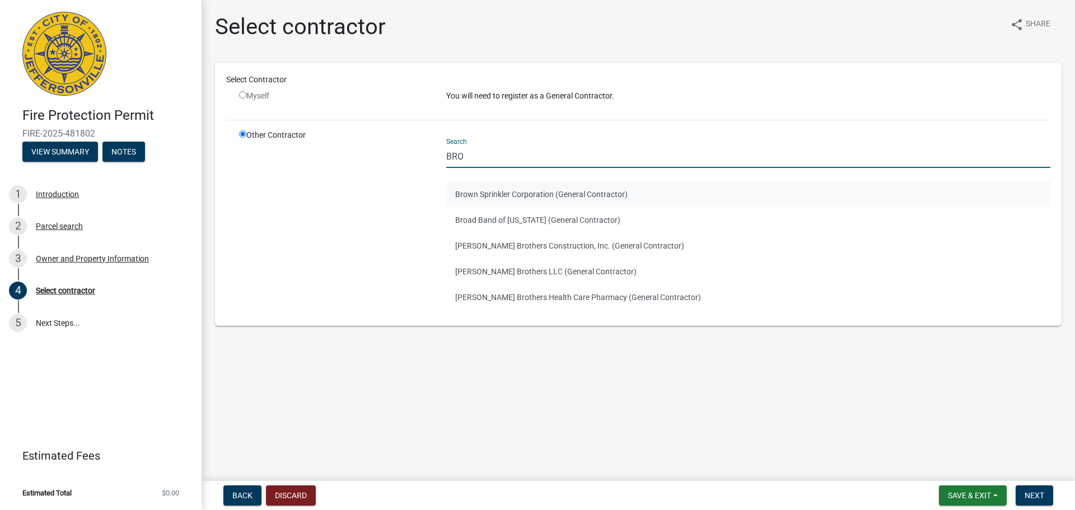
click at [483, 188] on button "Brown Sprinkler Corporation (General Contractor)" at bounding box center [748, 194] width 604 height 26
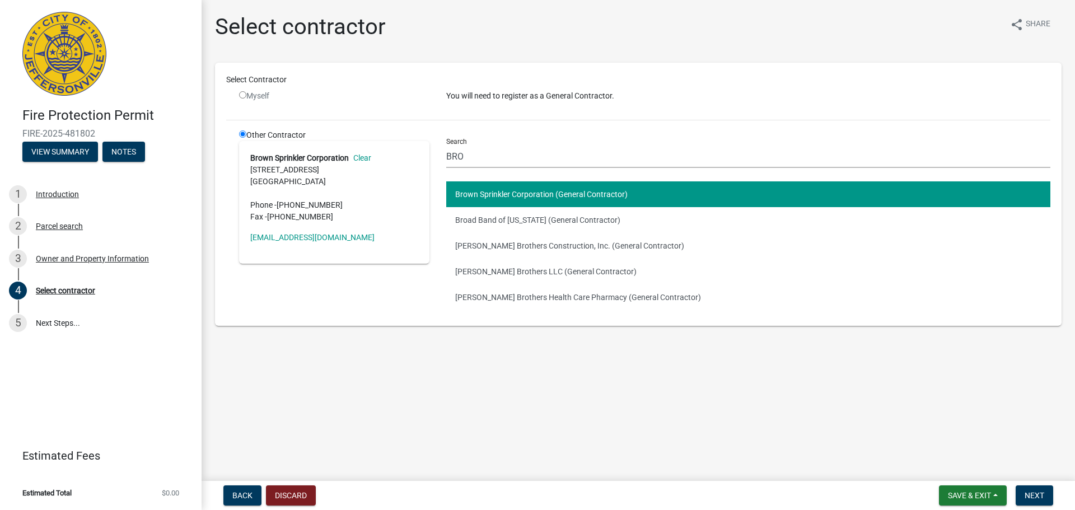
click at [299, 157] on strong "Brown Sprinkler Corporation" at bounding box center [299, 157] width 99 height 9
click at [480, 195] on button "Brown Sprinkler Corporation (General Contractor)" at bounding box center [748, 194] width 604 height 26
click at [680, 371] on main "Select contractor share Share Select Contractor Myself You will need to registe…" at bounding box center [638, 238] width 873 height 476
click at [478, 156] on input "BRO" at bounding box center [748, 156] width 604 height 23
click at [485, 185] on button "Brown Sprinkler Corporation (General Contractor)" at bounding box center [748, 194] width 604 height 26
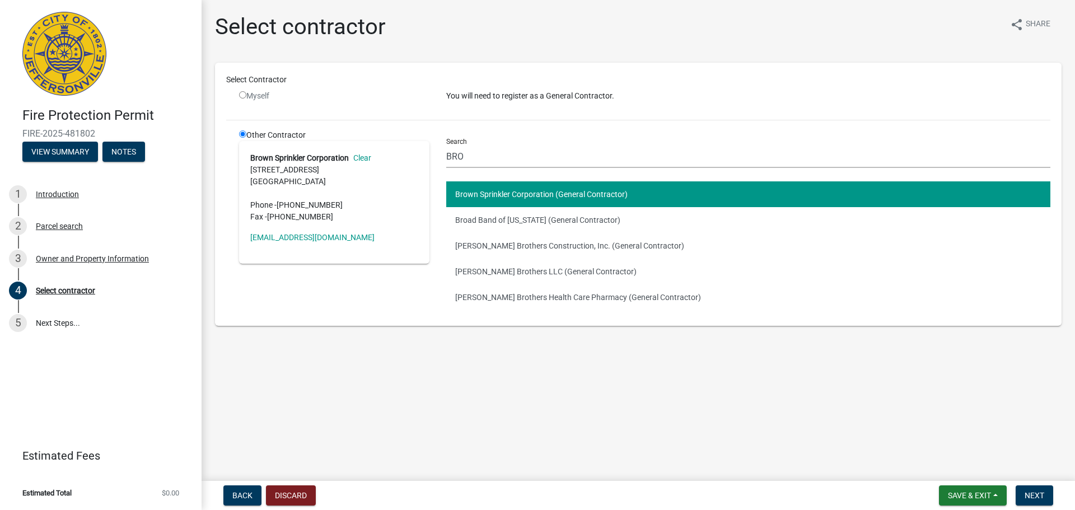
drag, startPoint x: 553, startPoint y: 189, endPoint x: 528, endPoint y: 191, distance: 24.7
click at [528, 191] on button "Brown Sprinkler Corporation (General Contractor)" at bounding box center [748, 194] width 604 height 26
click at [469, 149] on input "BRO" at bounding box center [748, 156] width 604 height 23
type input "BROWN"
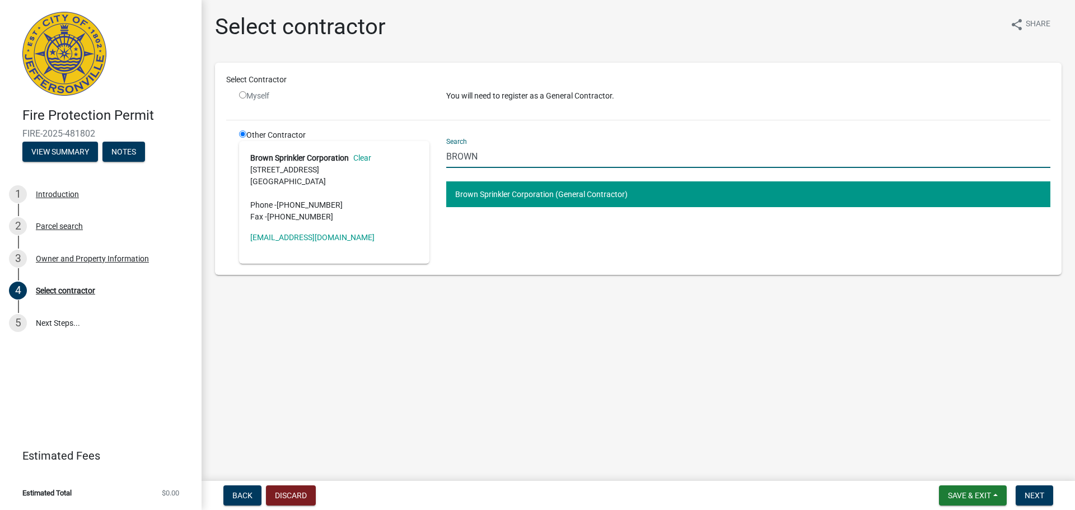
click at [588, 185] on button "Brown Sprinkler Corporation (General Contractor)" at bounding box center [748, 194] width 604 height 26
click at [1033, 497] on span "Next" at bounding box center [1034, 495] width 20 height 9
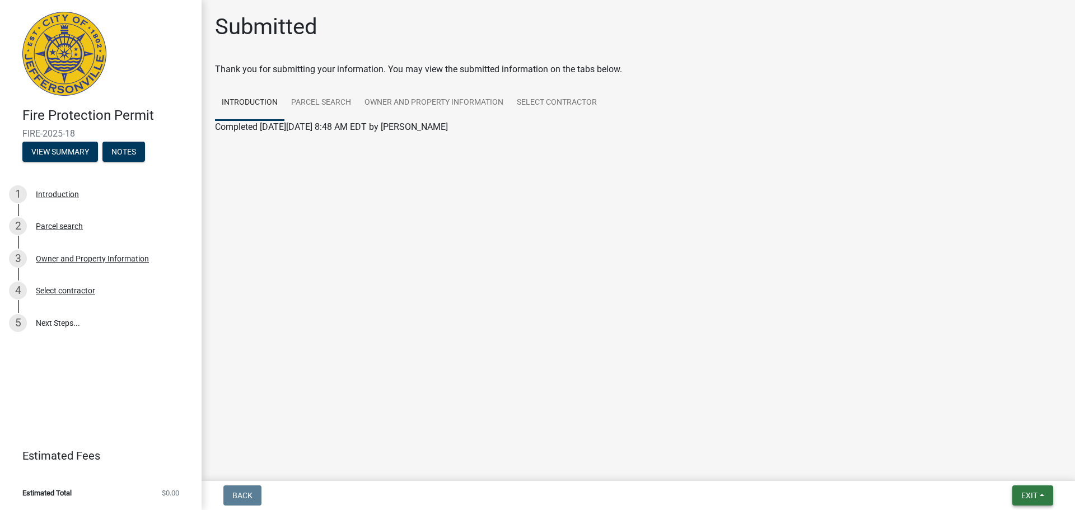
click at [1026, 494] on span "Exit" at bounding box center [1029, 495] width 16 height 9
click at [988, 469] on button "Save & Exit" at bounding box center [1008, 466] width 90 height 27
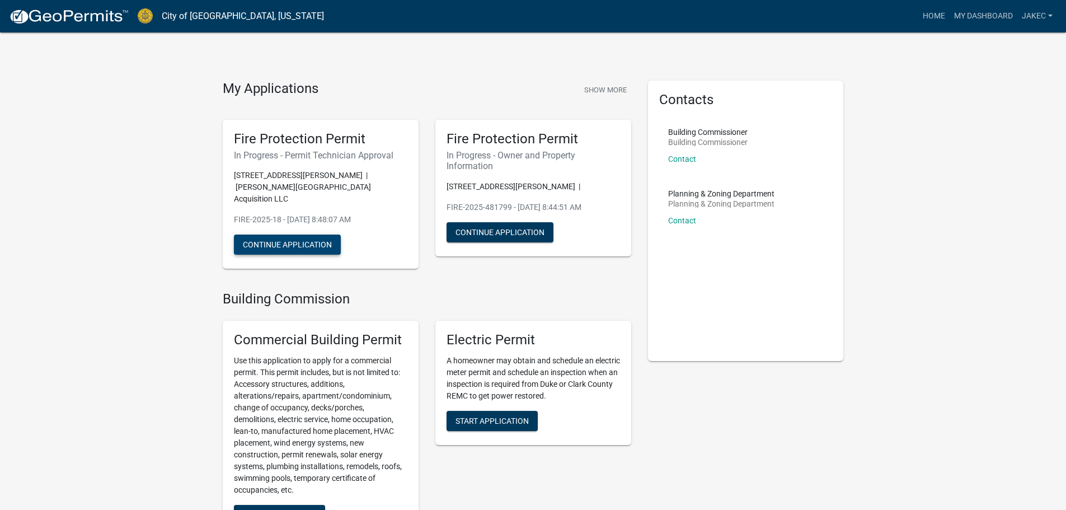
click at [311, 235] on button "Continue Application" at bounding box center [287, 245] width 107 height 20
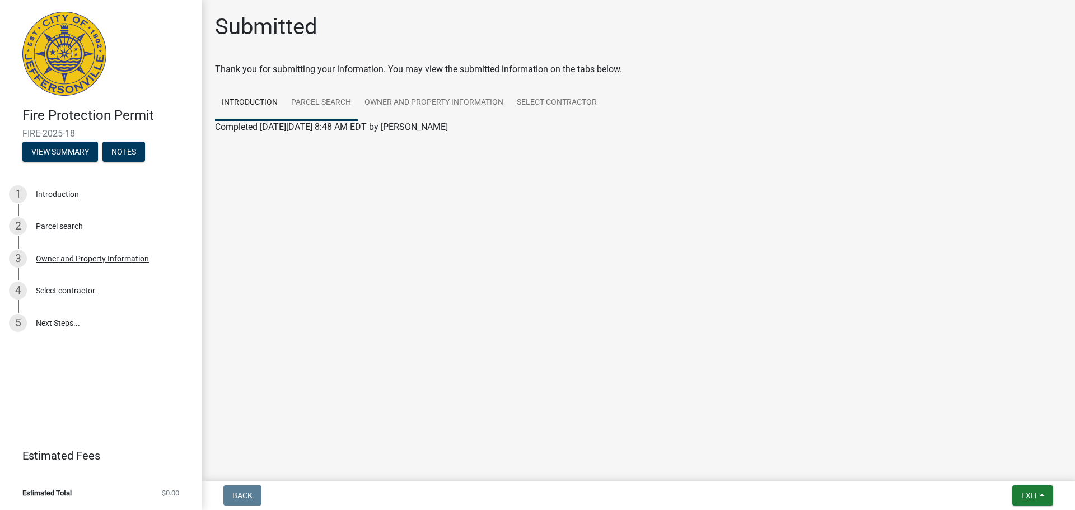
click at [316, 101] on link "Parcel search" at bounding box center [320, 103] width 73 height 36
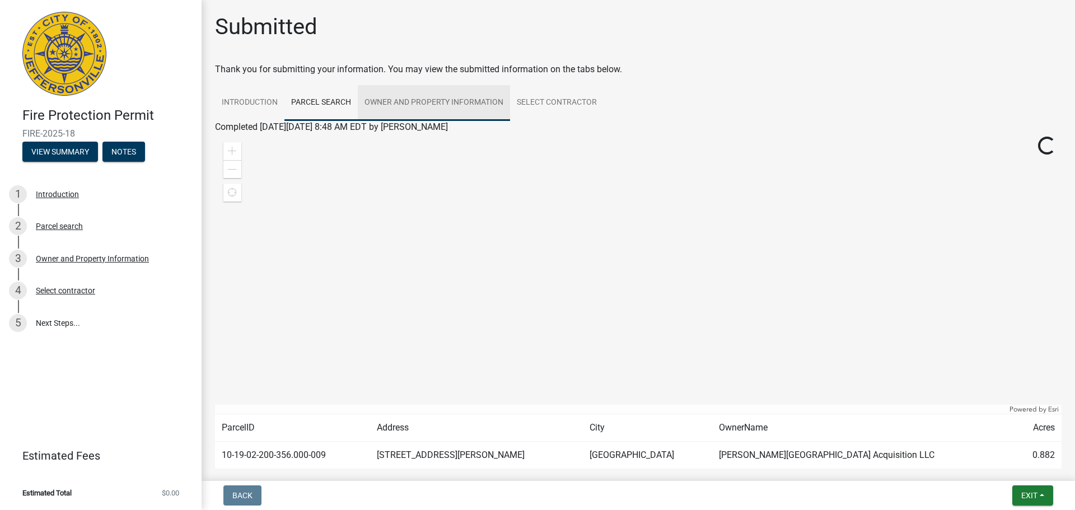
click at [437, 101] on link "Owner and Property Information" at bounding box center [434, 103] width 152 height 36
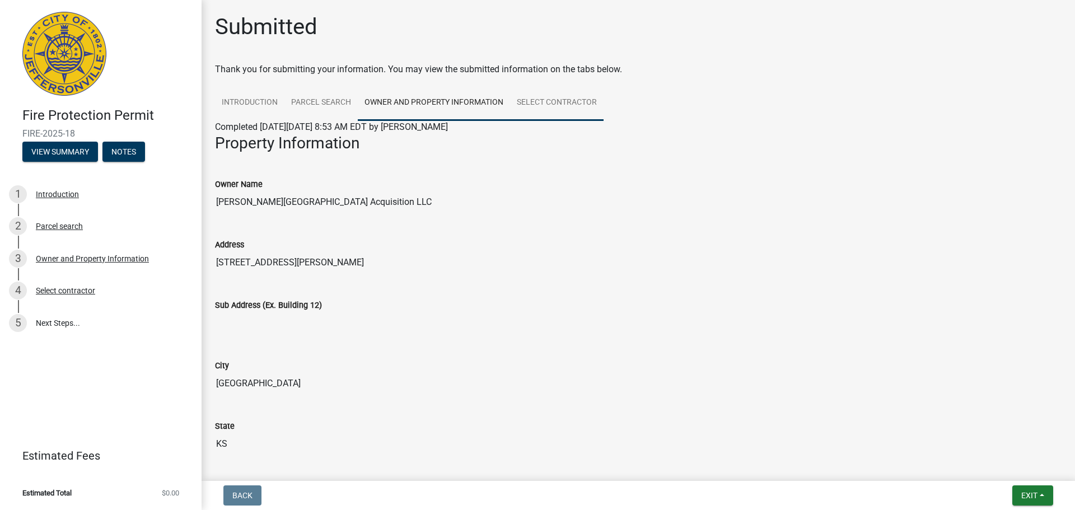
click at [550, 102] on link "Select contractor" at bounding box center [556, 103] width 93 height 36
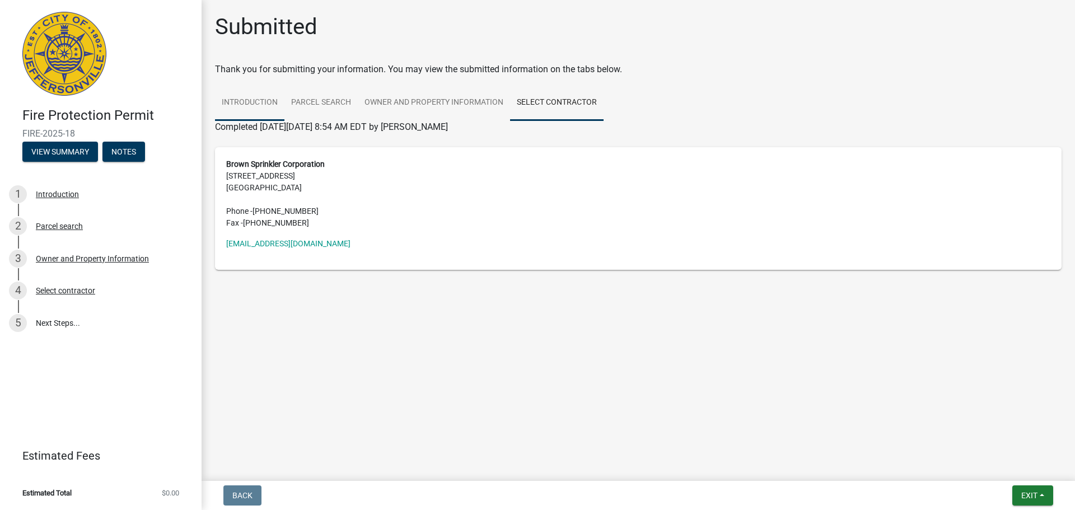
click at [240, 100] on link "Introduction" at bounding box center [249, 103] width 69 height 36
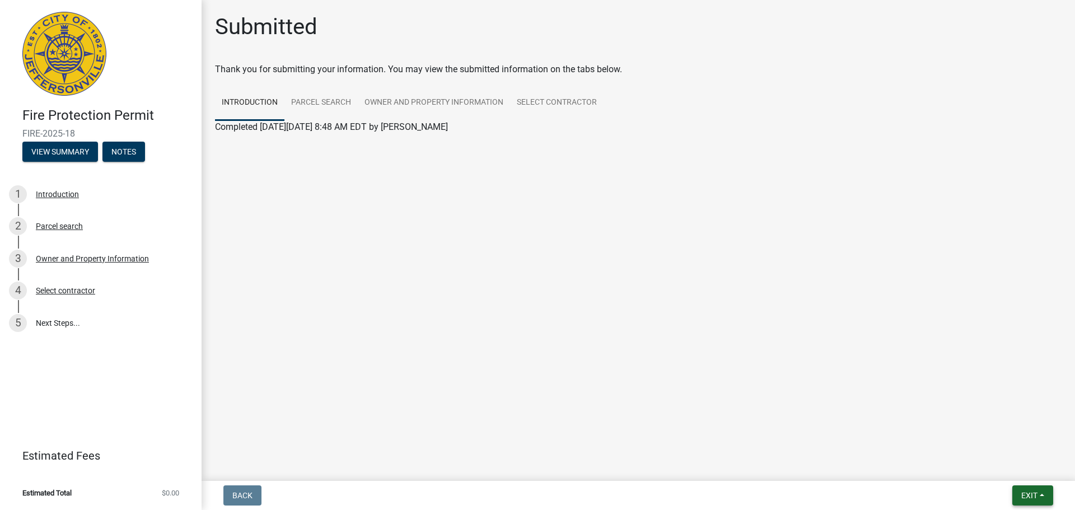
click at [1032, 495] on span "Exit" at bounding box center [1029, 495] width 16 height 9
click at [1010, 466] on button "Save & Exit" at bounding box center [1008, 466] width 90 height 27
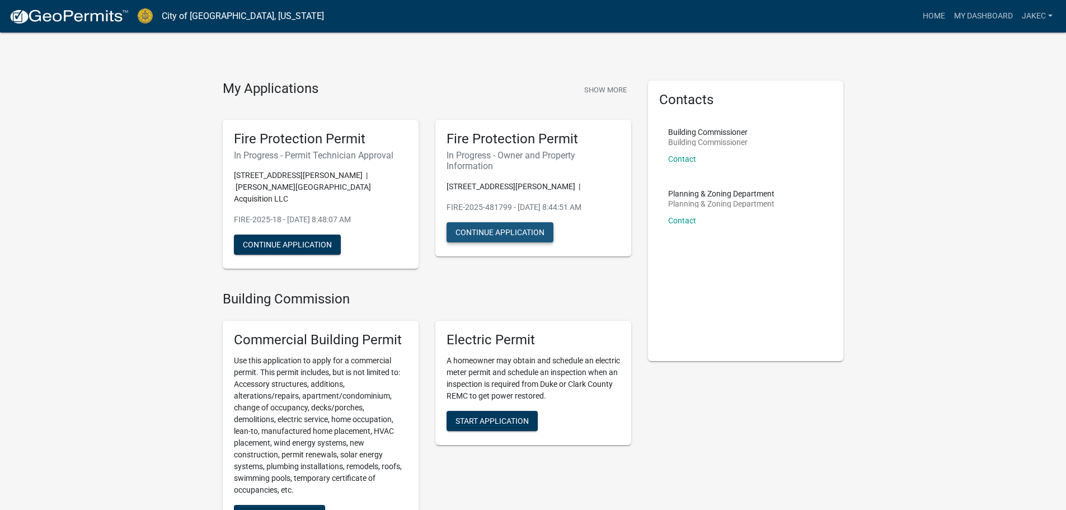
click at [480, 233] on button "Continue Application" at bounding box center [500, 232] width 107 height 20
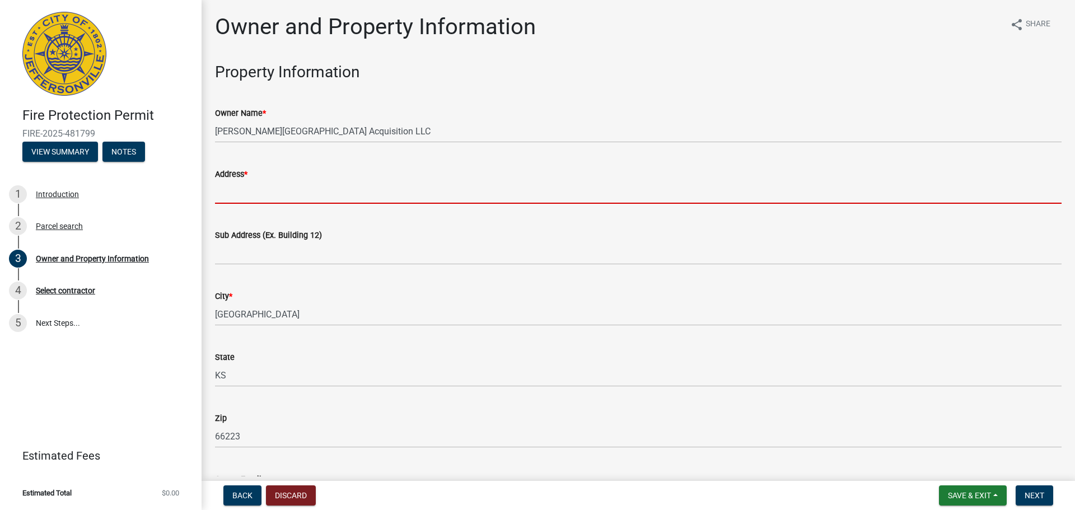
click at [255, 194] on input "Address *" at bounding box center [638, 192] width 846 height 23
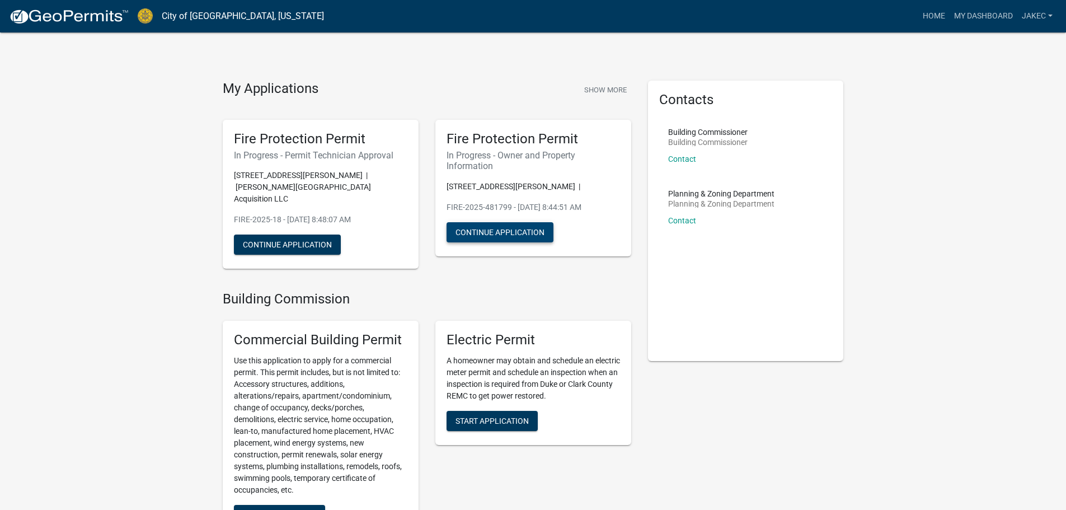
click at [536, 234] on button "Continue Application" at bounding box center [500, 232] width 107 height 20
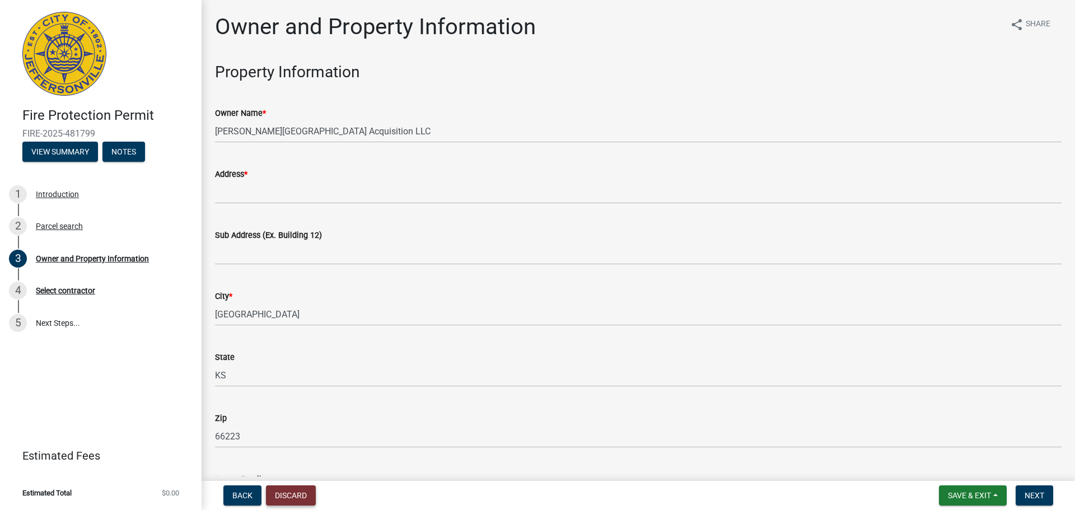
click at [288, 494] on button "Discard" at bounding box center [291, 495] width 50 height 20
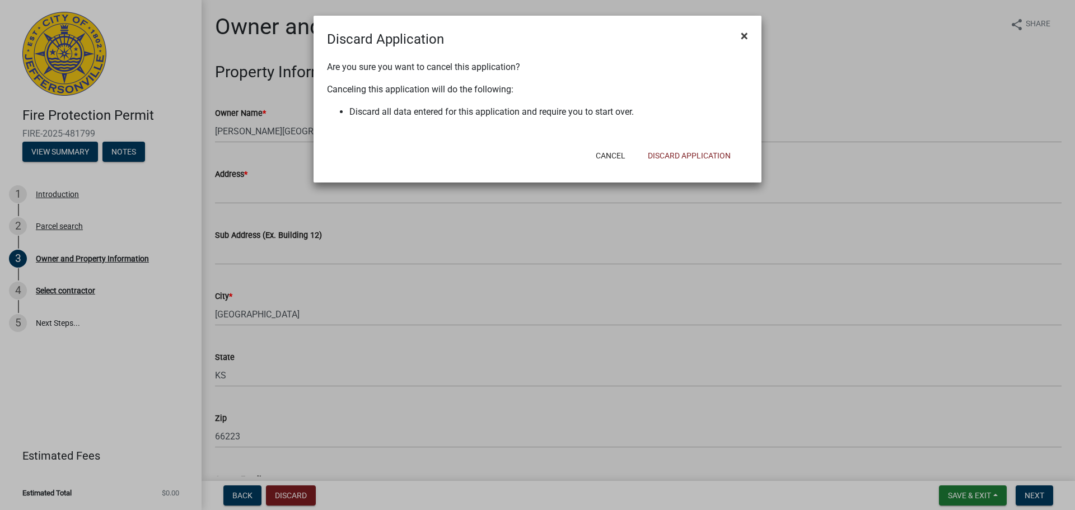
click at [743, 34] on span "×" at bounding box center [744, 36] width 7 height 16
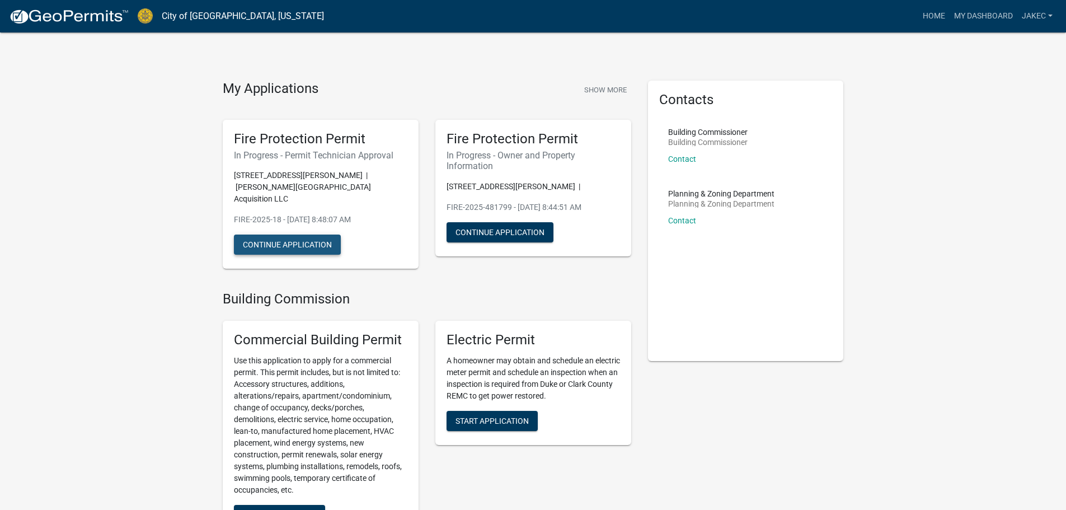
click at [299, 235] on button "Continue Application" at bounding box center [287, 245] width 107 height 20
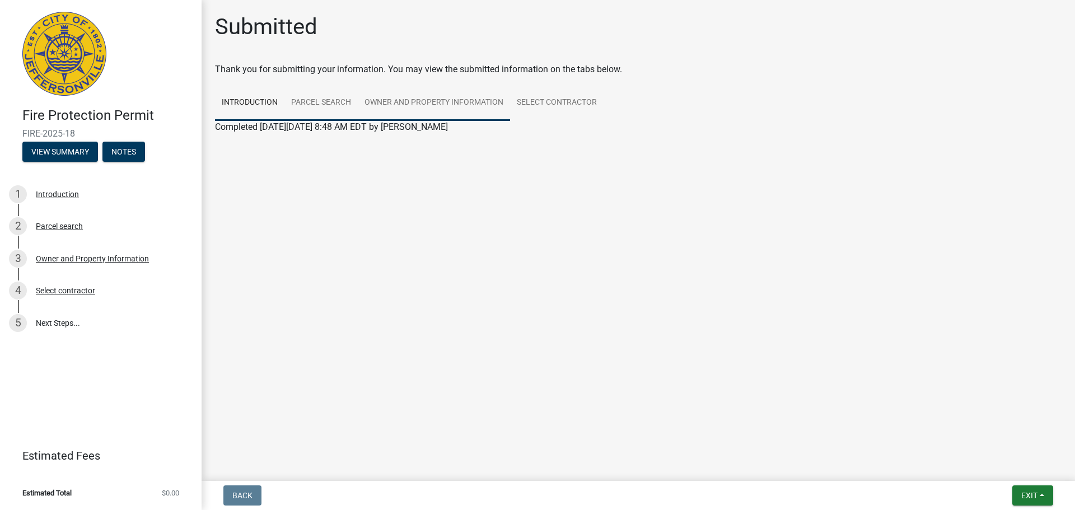
drag, startPoint x: 326, startPoint y: 104, endPoint x: 373, endPoint y: 104, distance: 46.5
click at [326, 104] on link "Parcel search" at bounding box center [320, 103] width 73 height 36
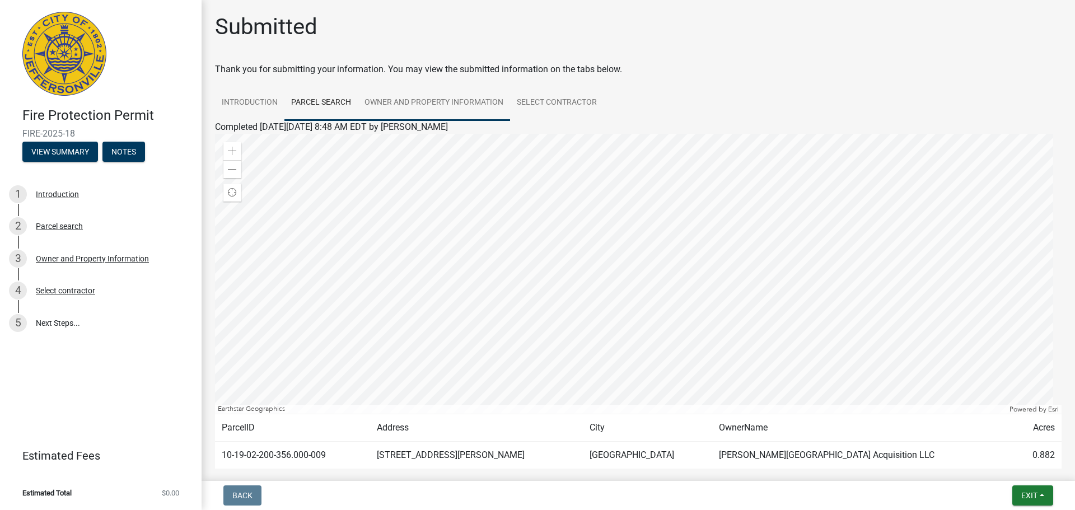
click at [406, 102] on link "Owner and Property Information" at bounding box center [434, 103] width 152 height 36
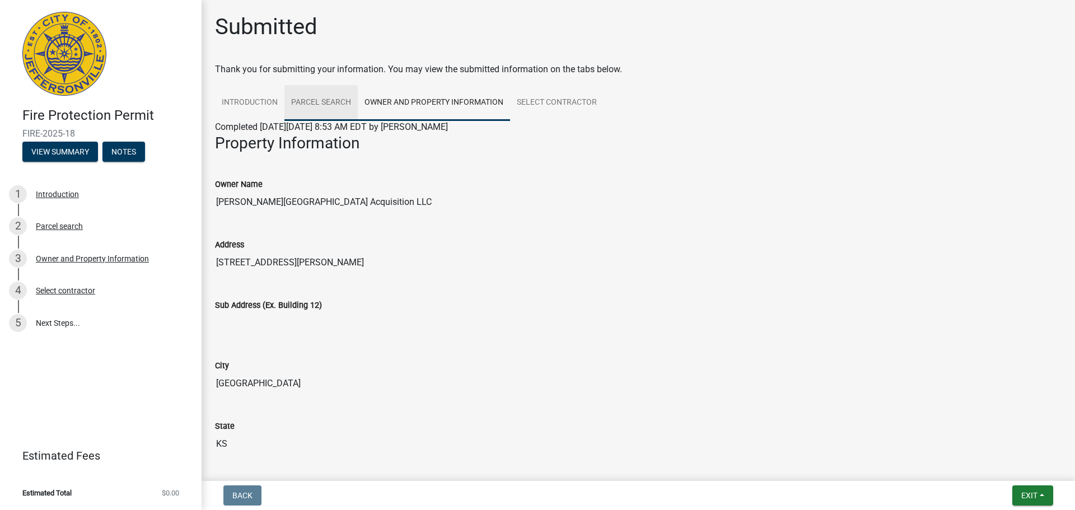
click at [303, 97] on link "Parcel search" at bounding box center [320, 103] width 73 height 36
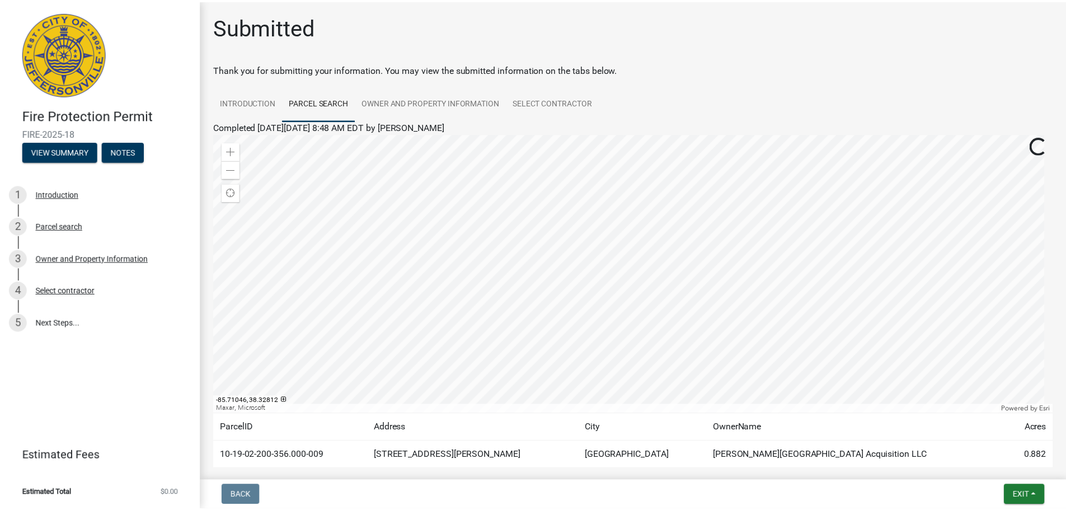
scroll to position [58, 0]
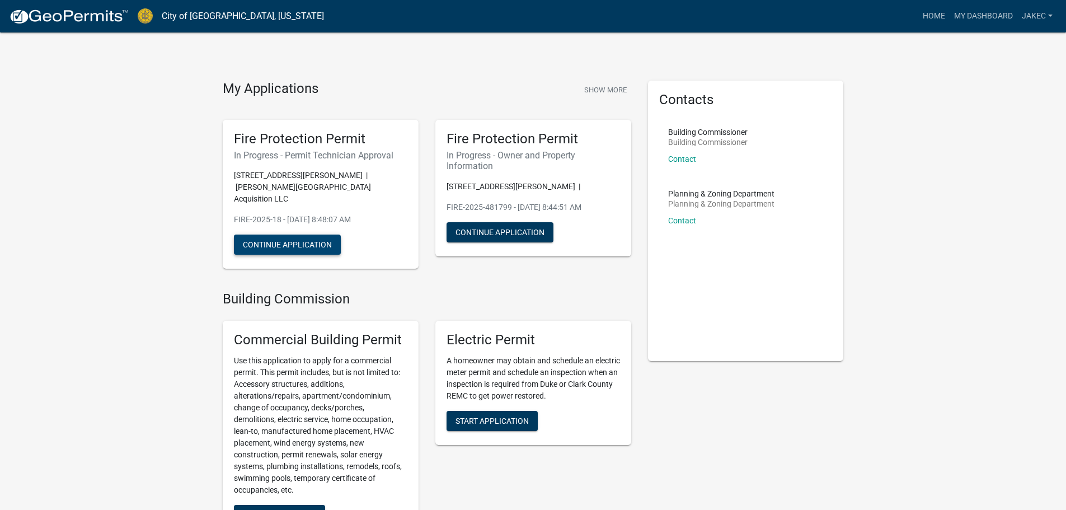
click at [294, 235] on button "Continue Application" at bounding box center [287, 245] width 107 height 20
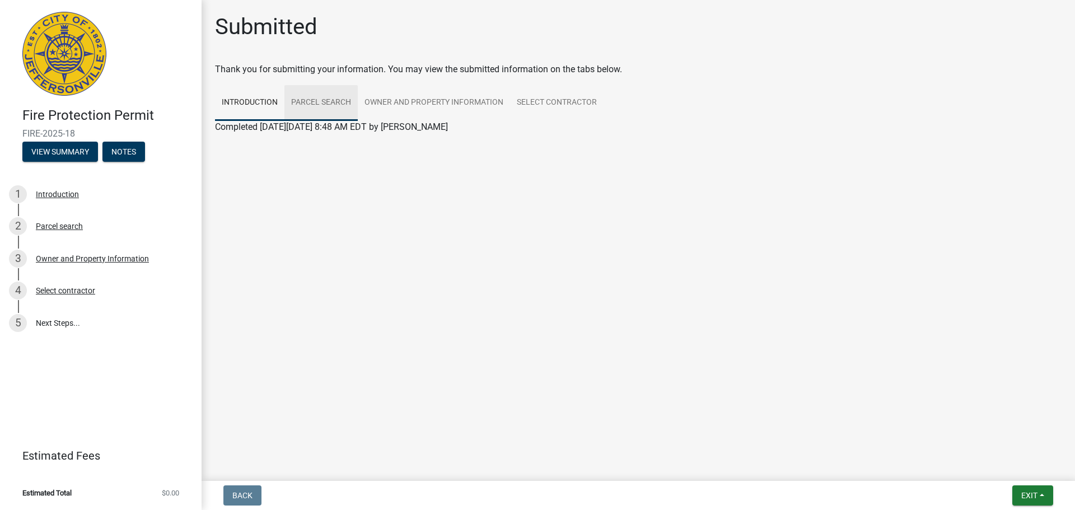
click at [335, 107] on link "Parcel search" at bounding box center [320, 103] width 73 height 36
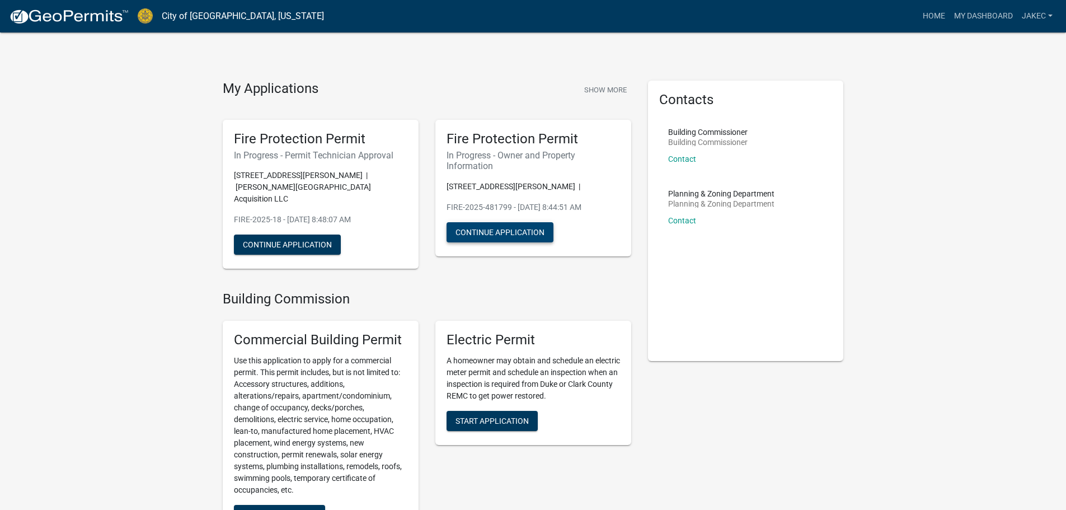
click at [519, 230] on button "Continue Application" at bounding box center [500, 232] width 107 height 20
click at [526, 228] on button "Continue Application" at bounding box center [500, 232] width 107 height 20
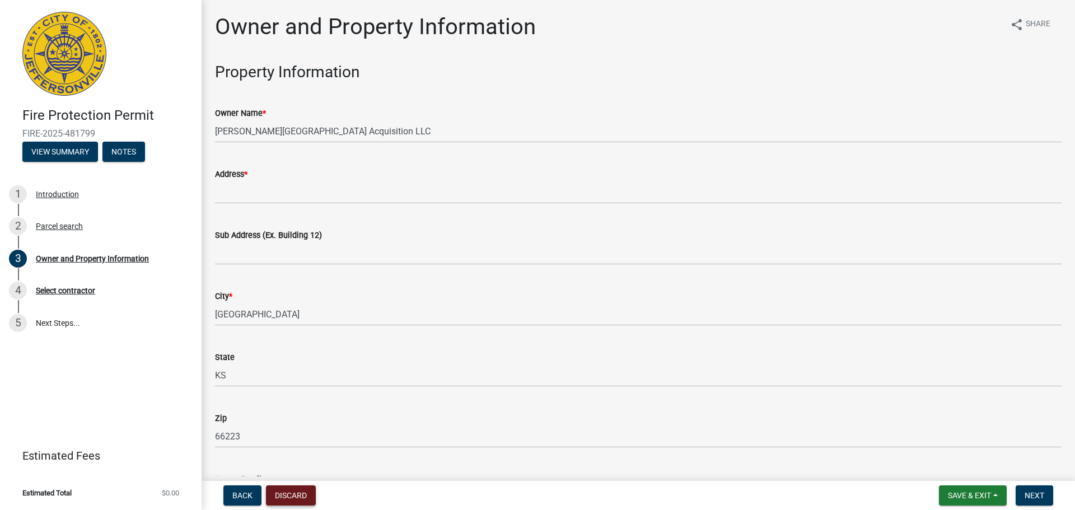
click at [294, 496] on button "Discard" at bounding box center [291, 495] width 50 height 20
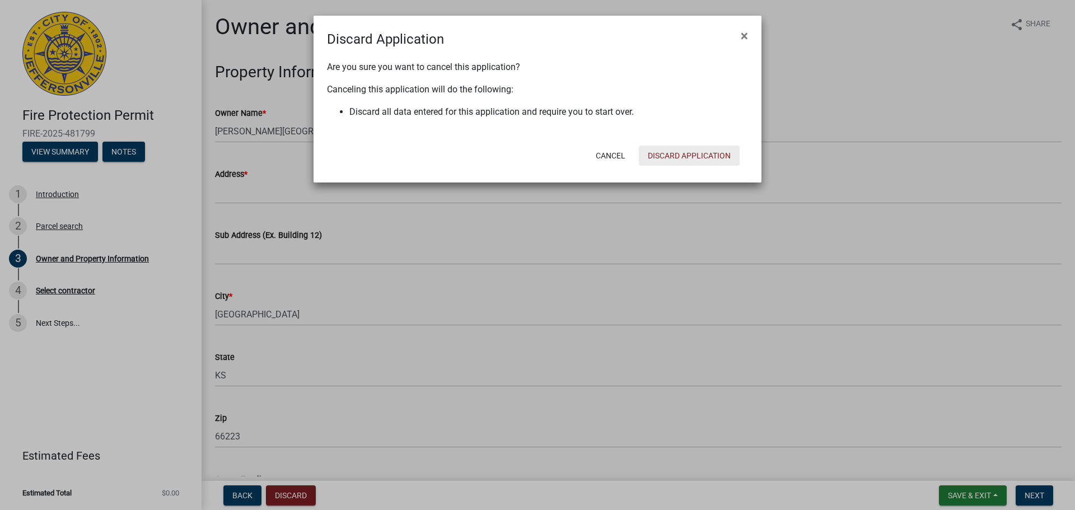
click at [695, 156] on button "Discard Application" at bounding box center [689, 156] width 101 height 20
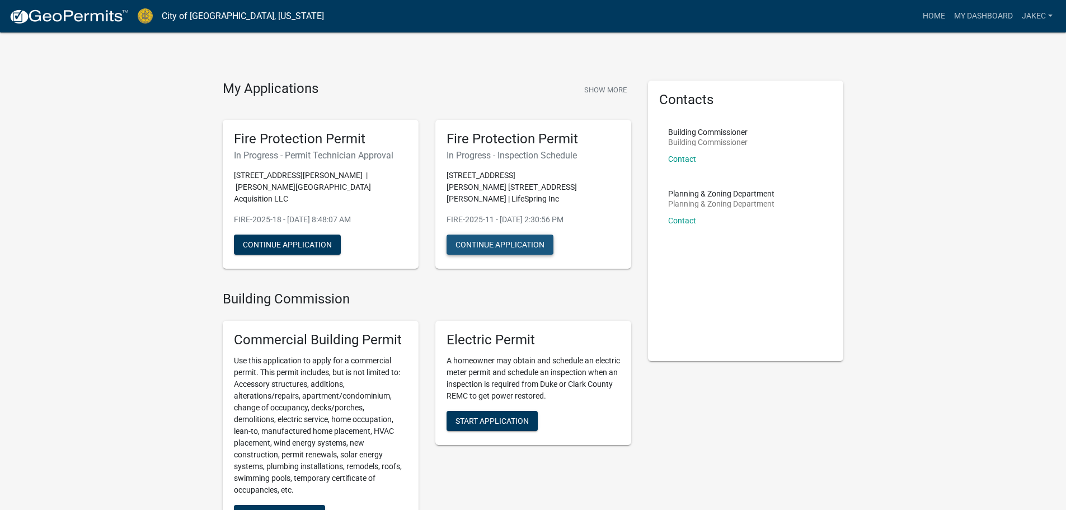
click at [534, 235] on button "Continue Application" at bounding box center [500, 245] width 107 height 20
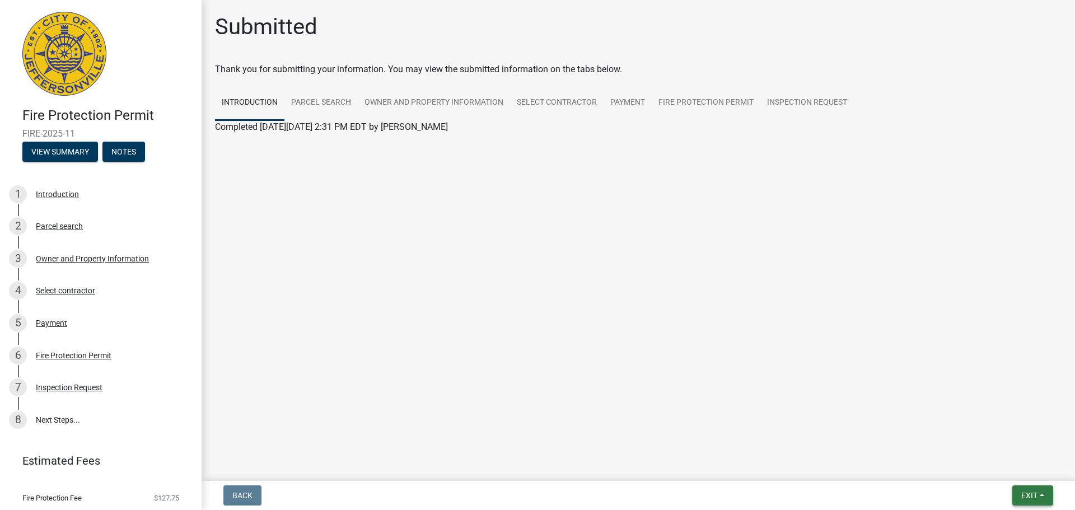
click at [1026, 494] on span "Exit" at bounding box center [1029, 495] width 16 height 9
click at [984, 465] on button "Save & Exit" at bounding box center [1008, 466] width 90 height 27
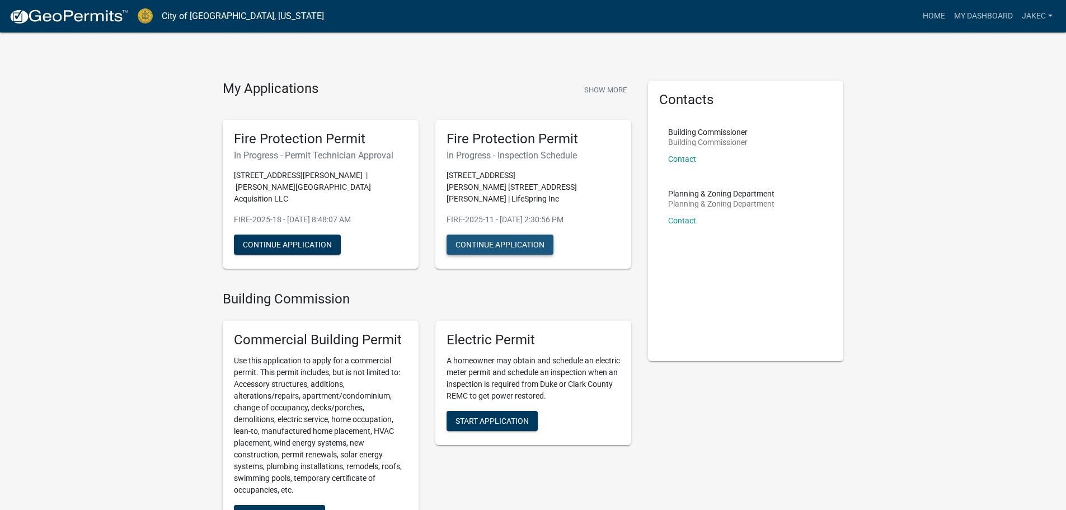
click at [514, 236] on button "Continue Application" at bounding box center [500, 245] width 107 height 20
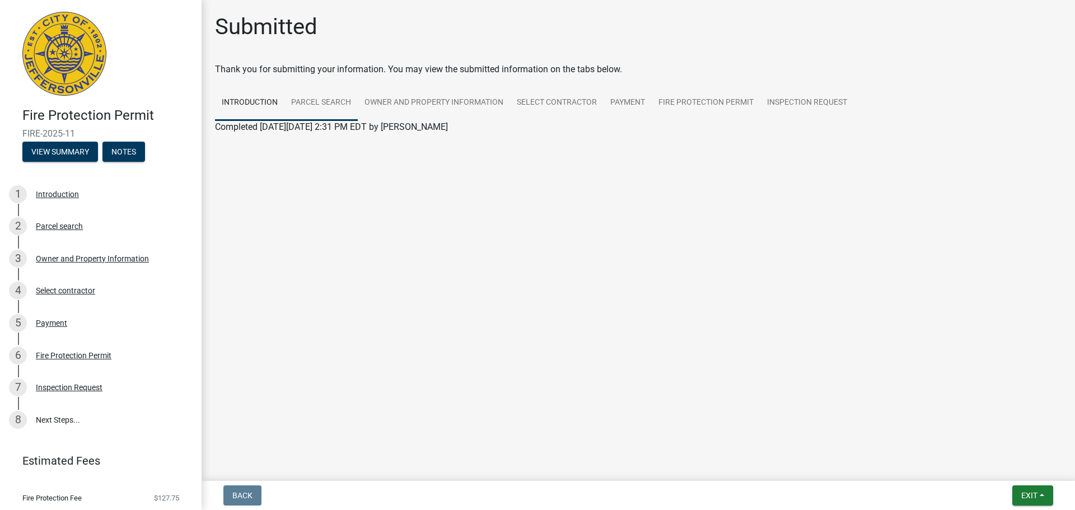
click at [320, 105] on link "Parcel search" at bounding box center [320, 103] width 73 height 36
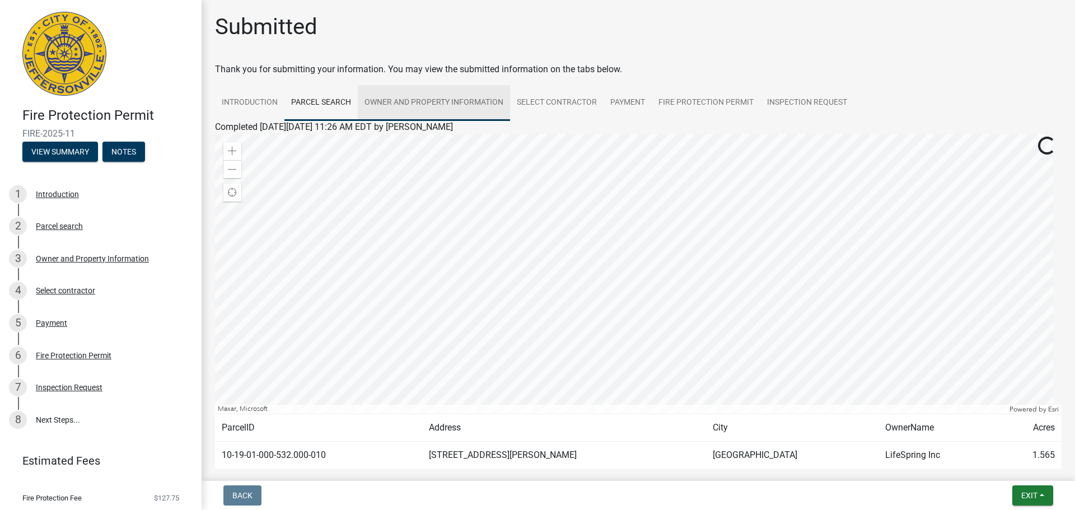
click at [410, 107] on link "Owner and Property Information" at bounding box center [434, 103] width 152 height 36
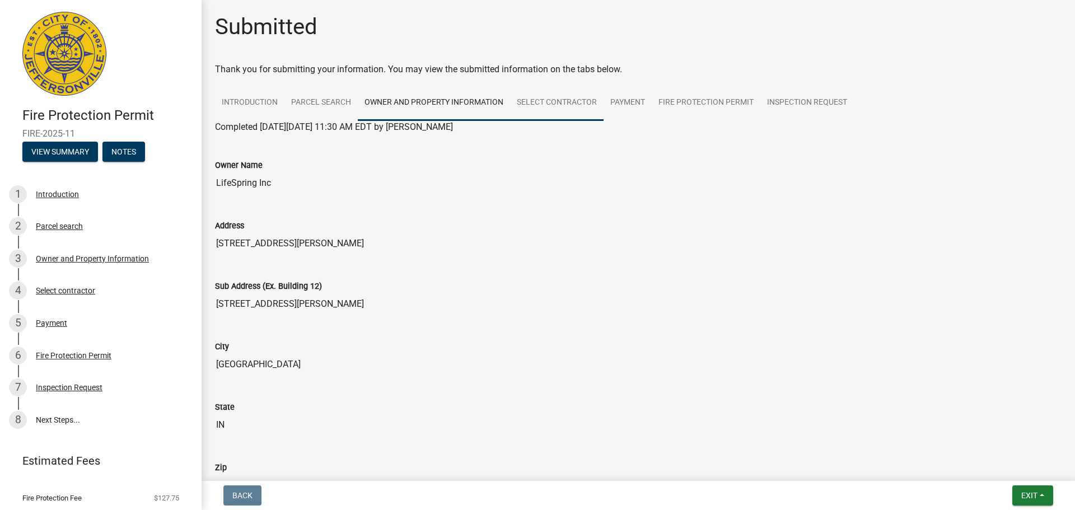
click at [549, 102] on link "Select contractor" at bounding box center [556, 103] width 93 height 36
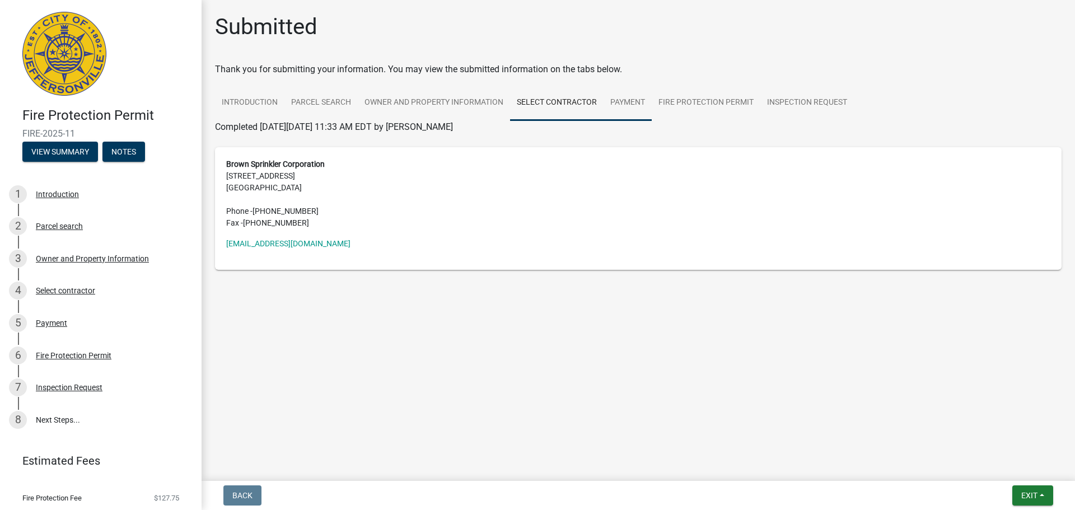
click at [632, 100] on link "Payment" at bounding box center [627, 103] width 48 height 36
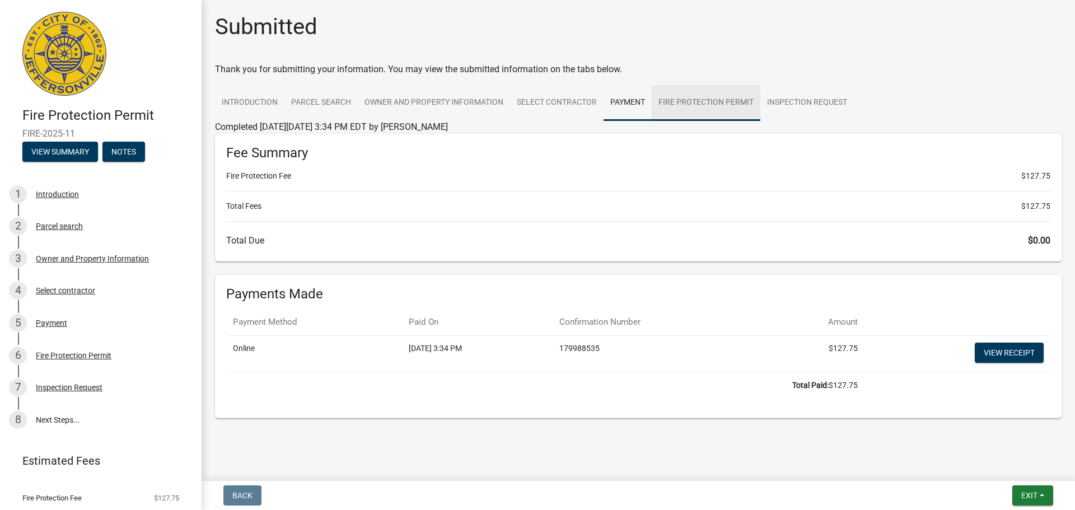
click at [689, 104] on link "Fire Protection Permit" at bounding box center [706, 103] width 109 height 36
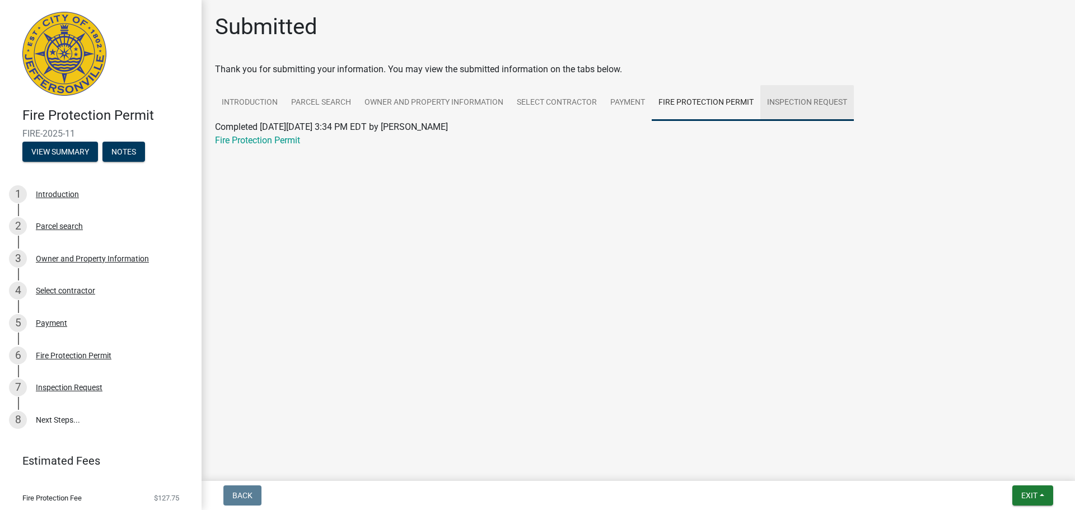
click at [789, 100] on link "Inspection Request" at bounding box center [806, 103] width 93 height 36
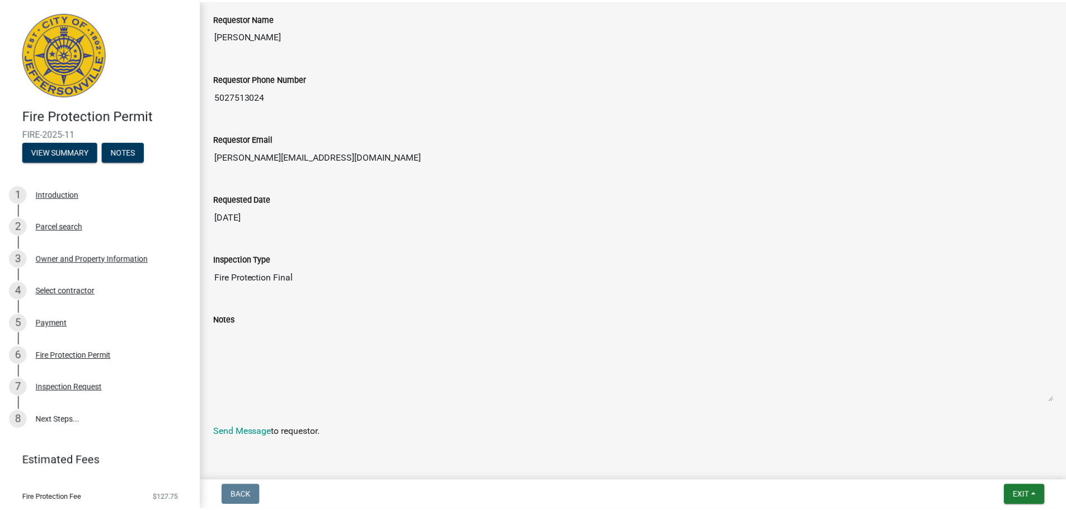
scroll to position [158, 0]
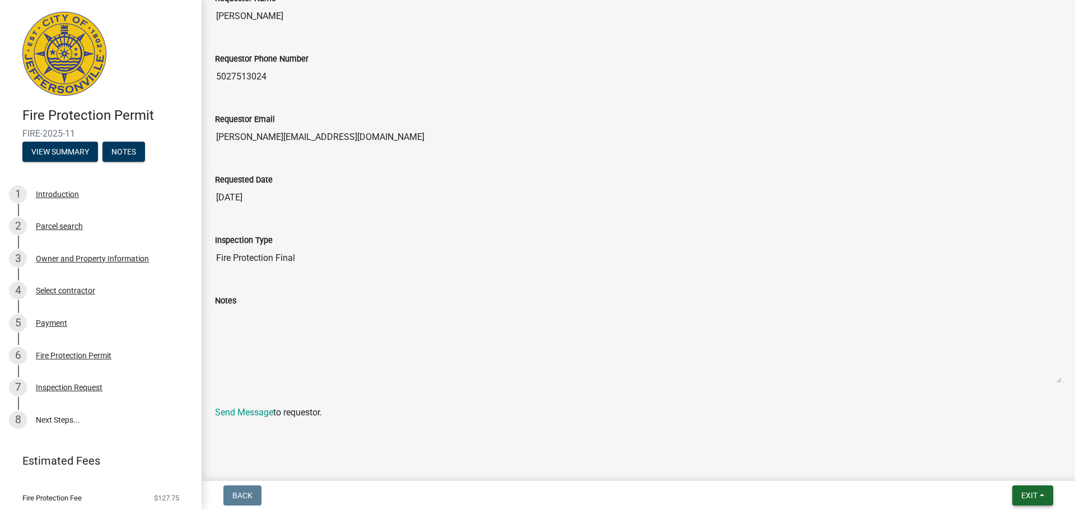
click at [1032, 489] on button "Exit" at bounding box center [1032, 495] width 41 height 20
click at [1025, 469] on button "Save & Exit" at bounding box center [1008, 466] width 90 height 27
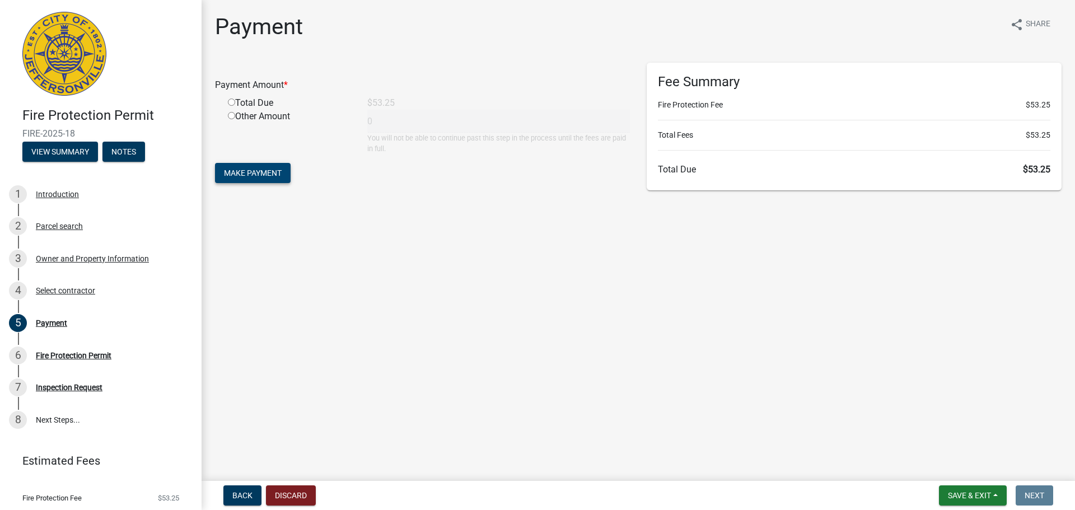
click at [265, 174] on span "Make Payment" at bounding box center [253, 172] width 58 height 9
click at [232, 116] on input "radio" at bounding box center [231, 115] width 7 height 7
radio input "true"
type input "53.25"
click at [271, 173] on span "Make Payment" at bounding box center [253, 172] width 58 height 9
